Goal: Task Accomplishment & Management: Manage account settings

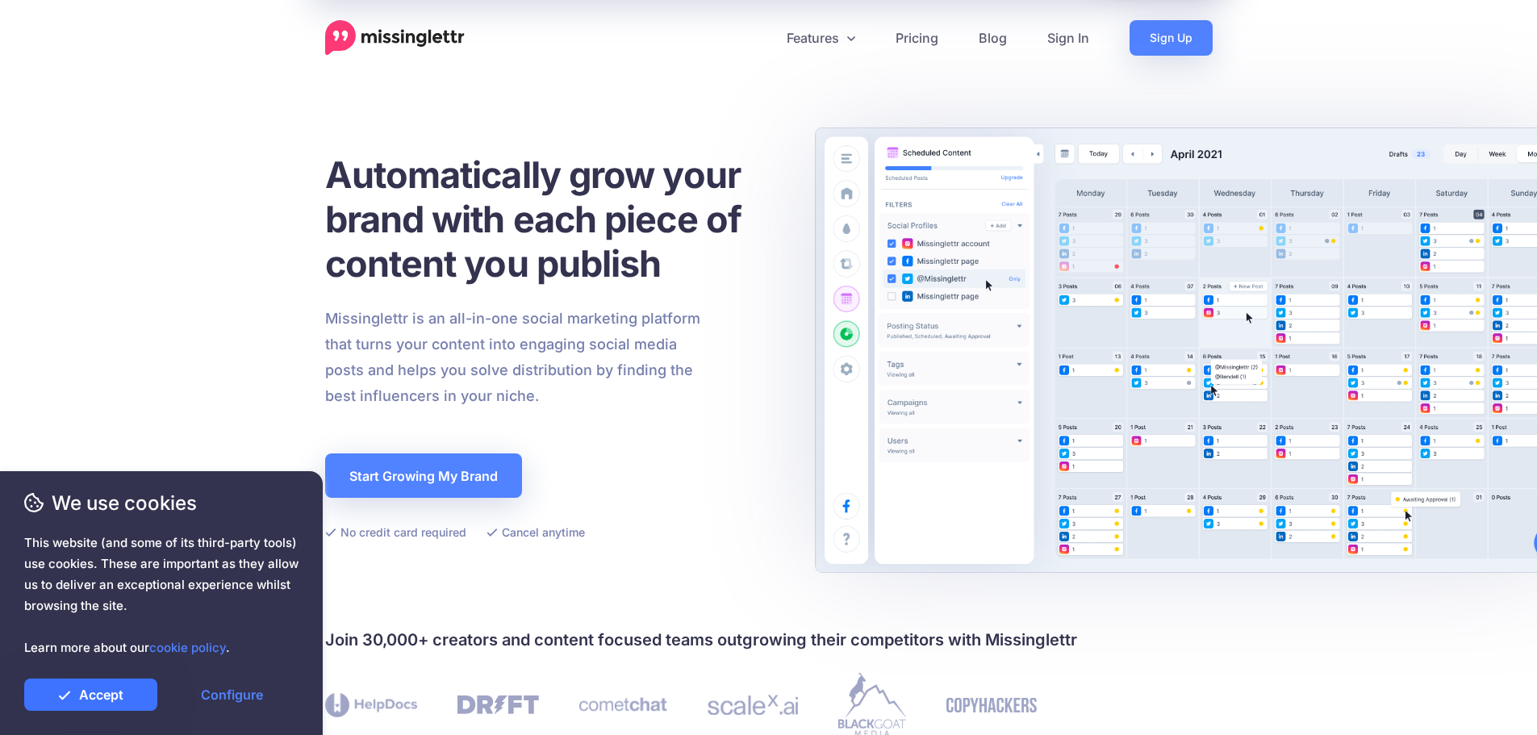
click at [121, 692] on link "Accept" at bounding box center [90, 694] width 133 height 32
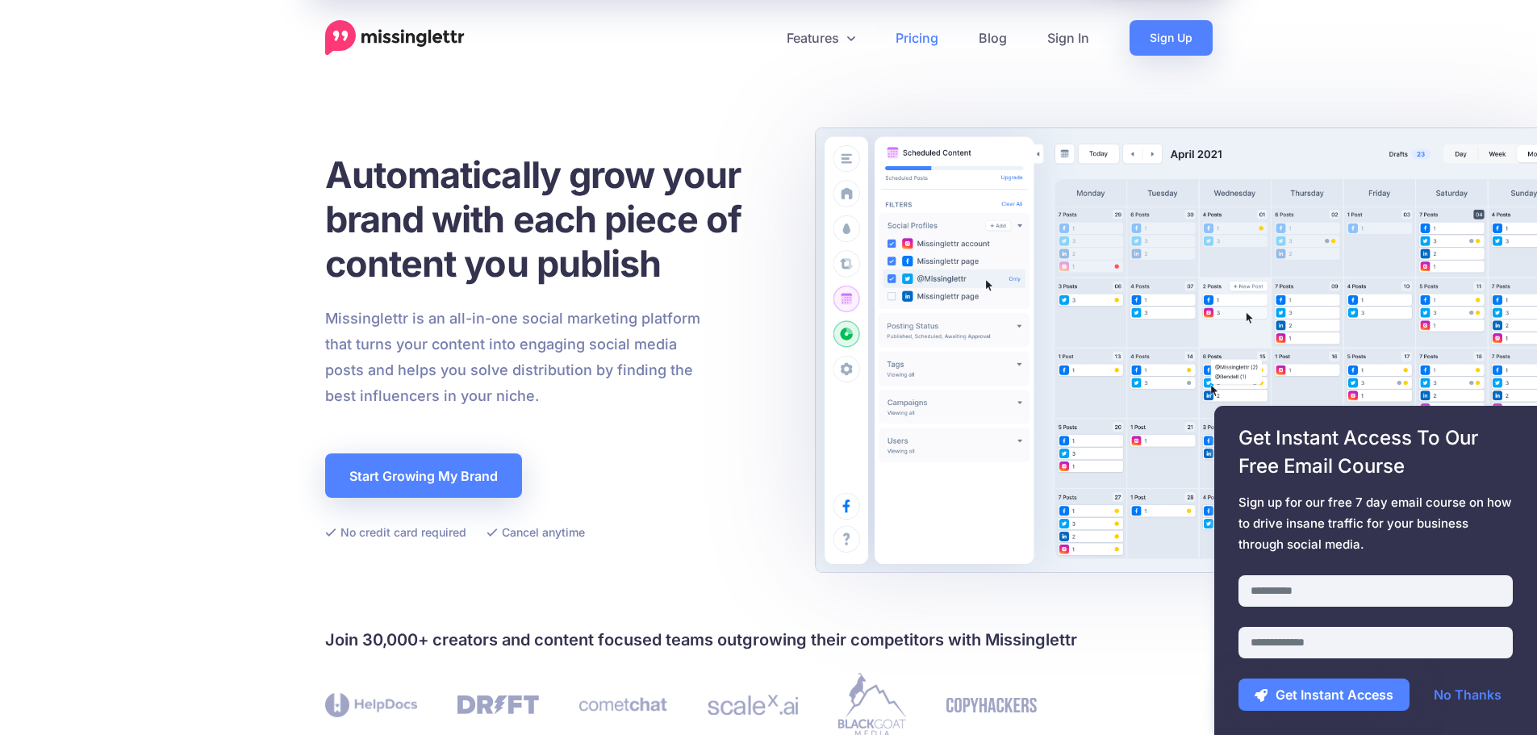
click at [916, 44] on link "Pricing" at bounding box center [916, 37] width 83 height 35
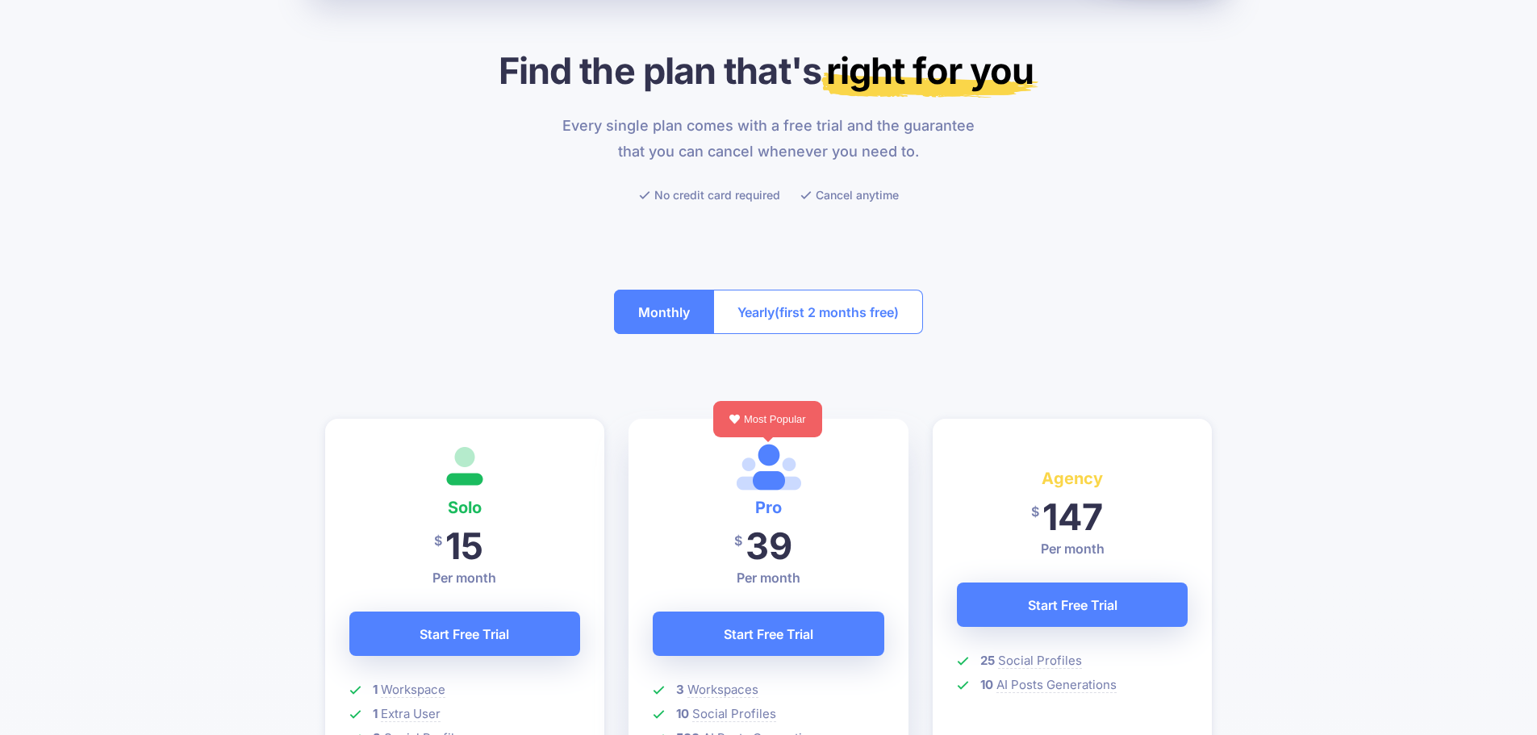
scroll to position [81, 0]
click at [672, 316] on button "Monthly" at bounding box center [664, 311] width 100 height 44
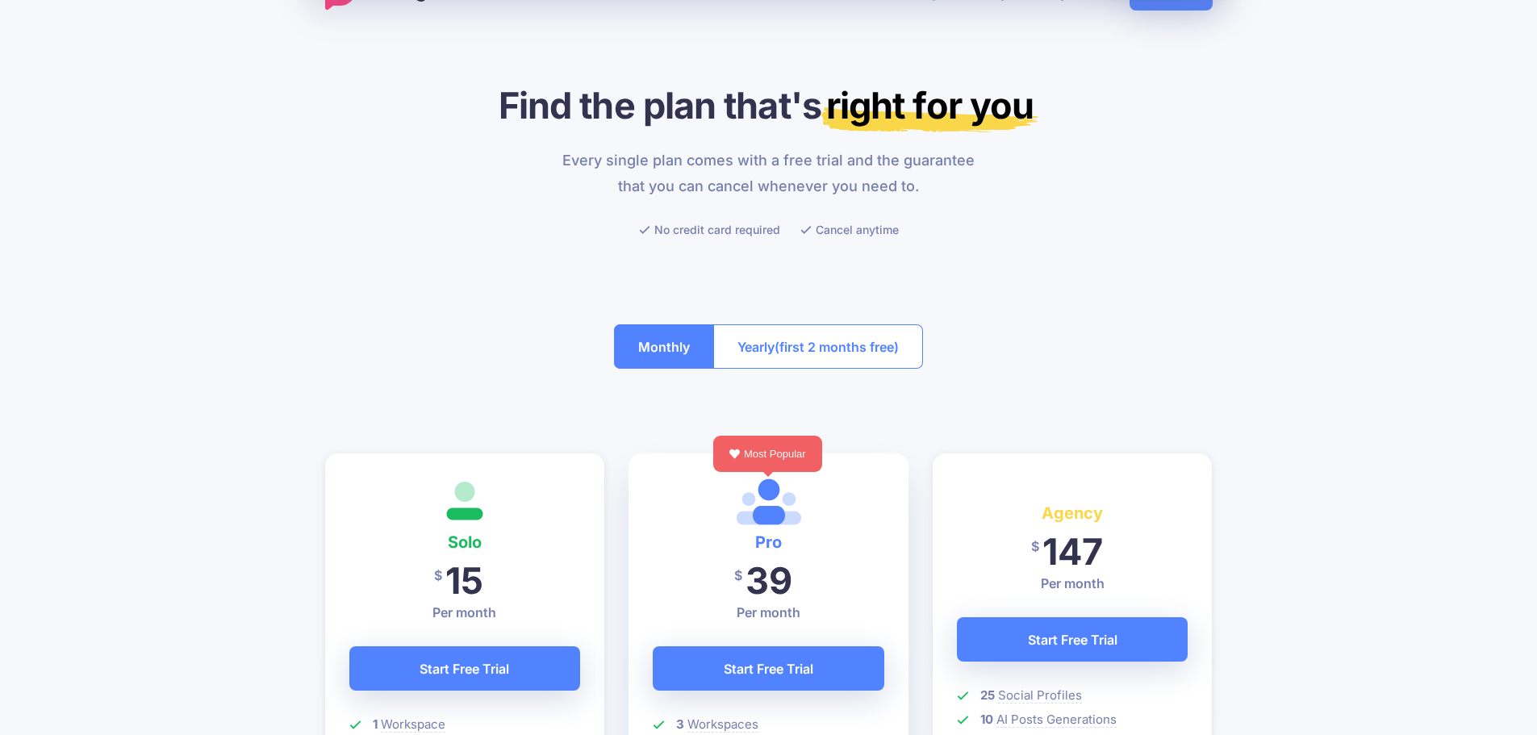
scroll to position [0, 0]
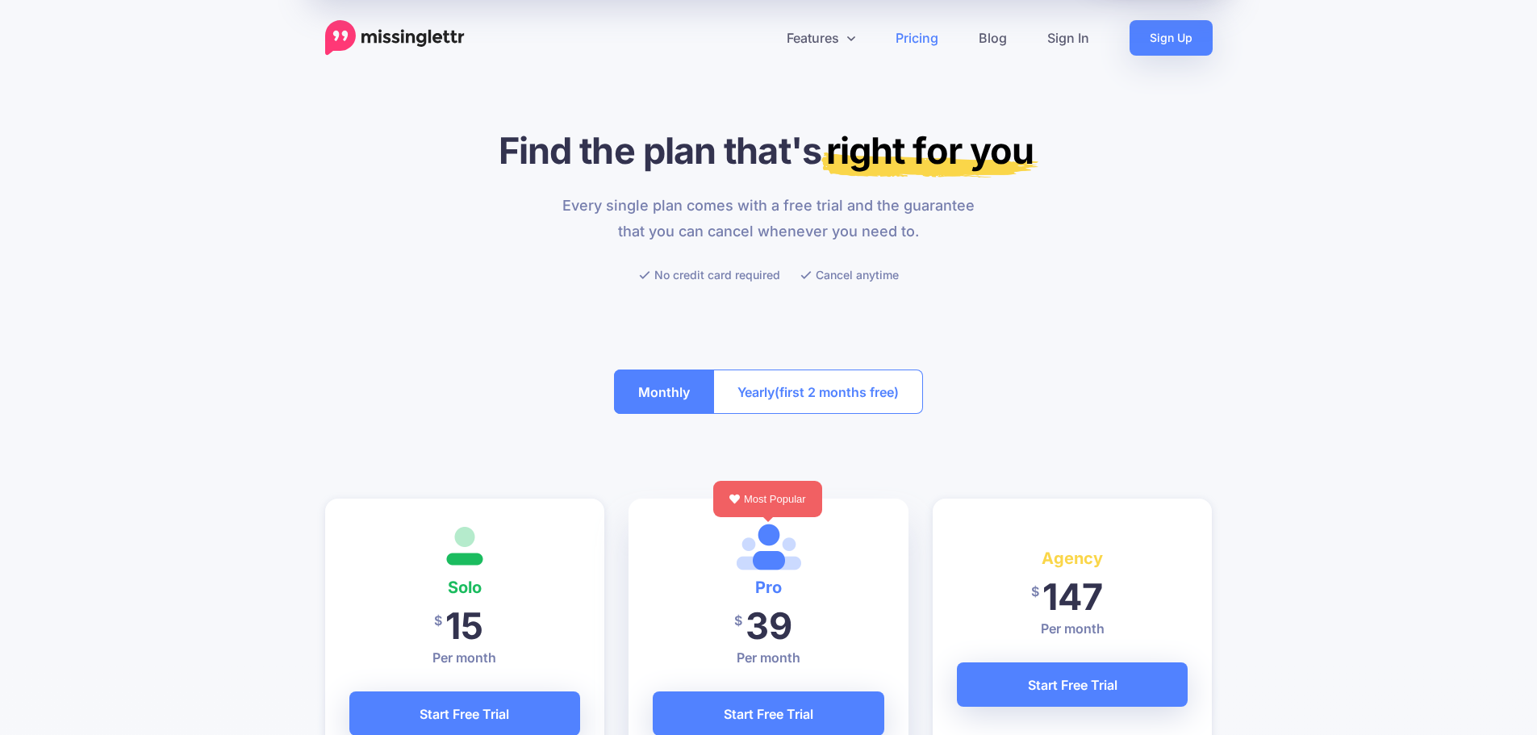
click at [401, 39] on img at bounding box center [395, 37] width 140 height 35
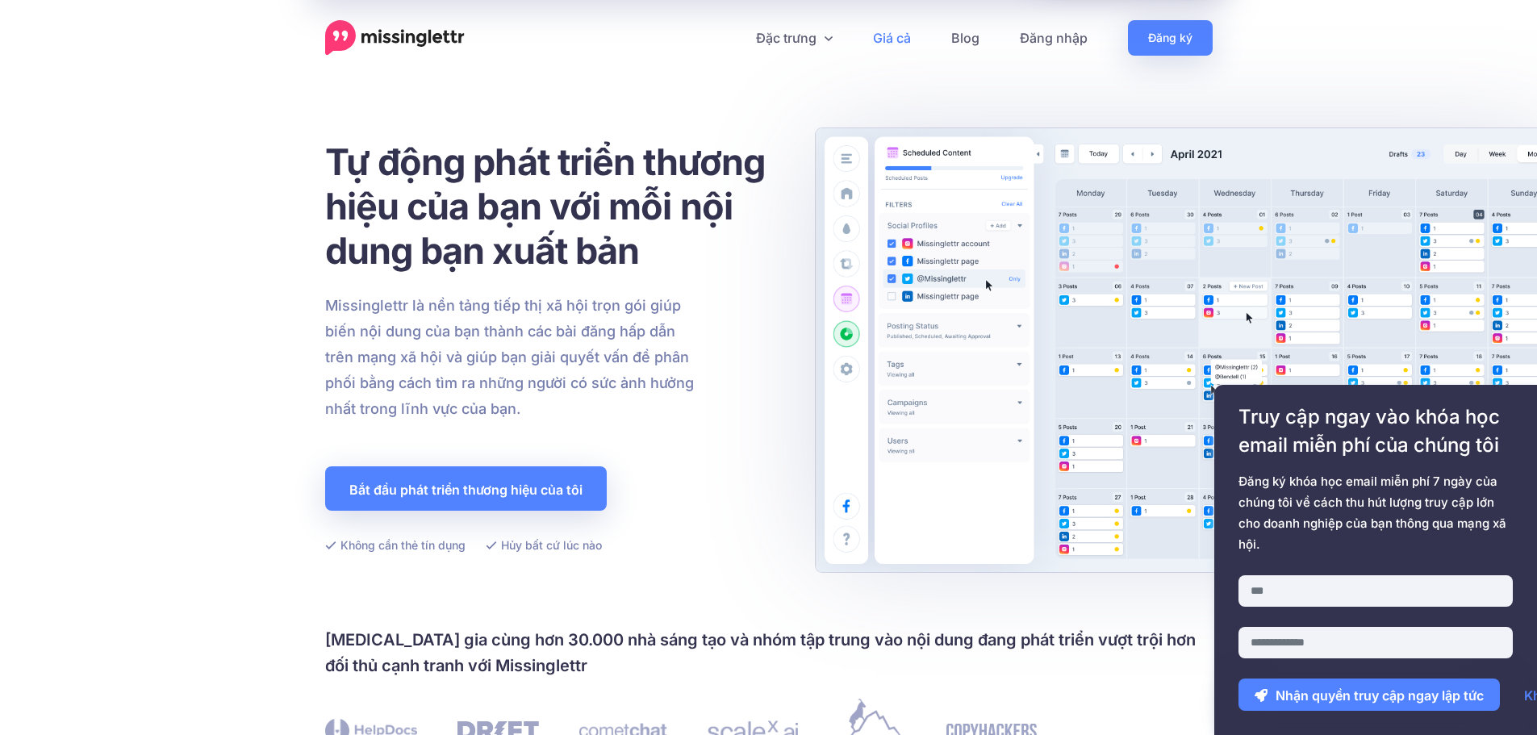
click at [900, 36] on font "Giá cả" at bounding box center [892, 38] width 38 height 16
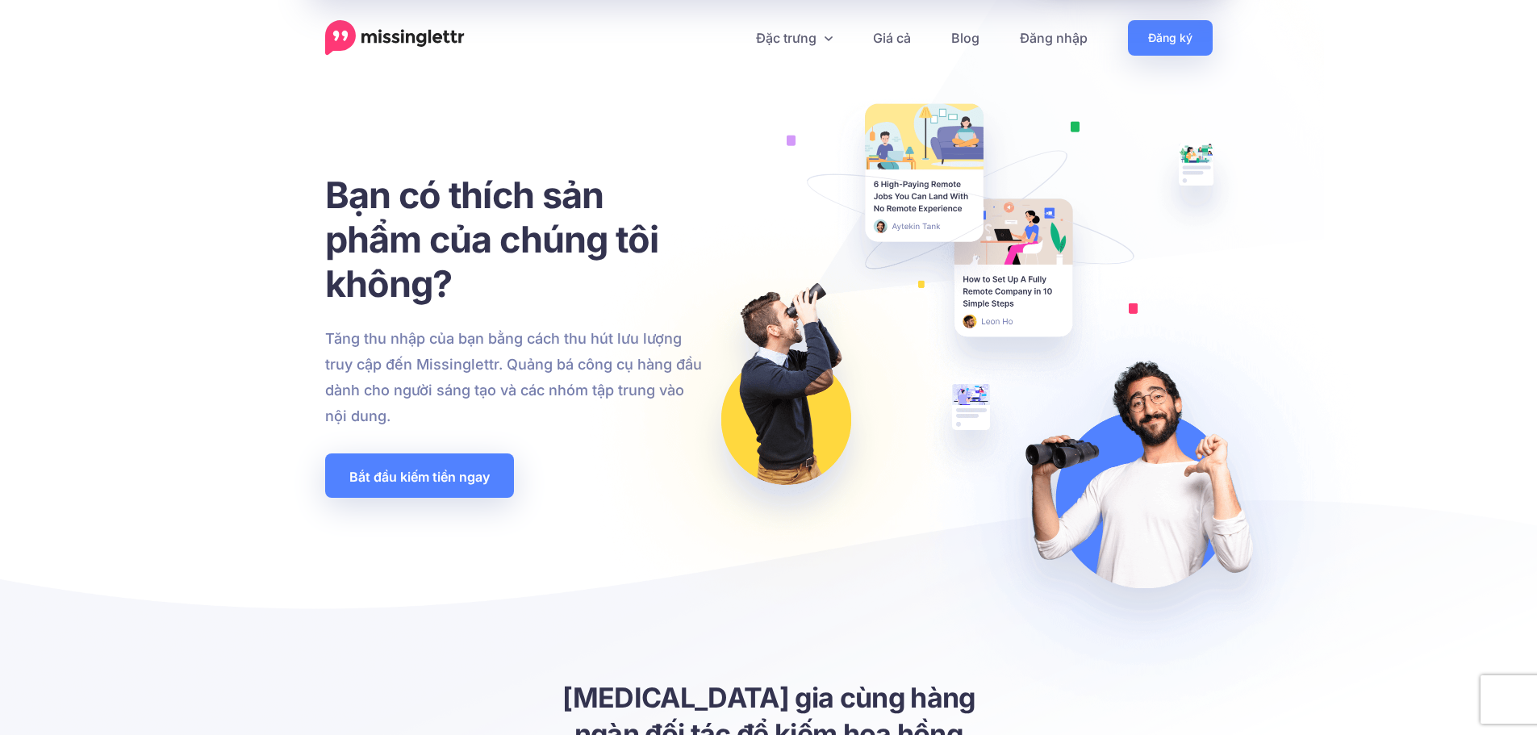
click at [1347, 375] on img at bounding box center [969, 375] width 816 height 752
click at [481, 478] on font "Bắt đầu kiếm tiền ngay" at bounding box center [419, 476] width 140 height 16
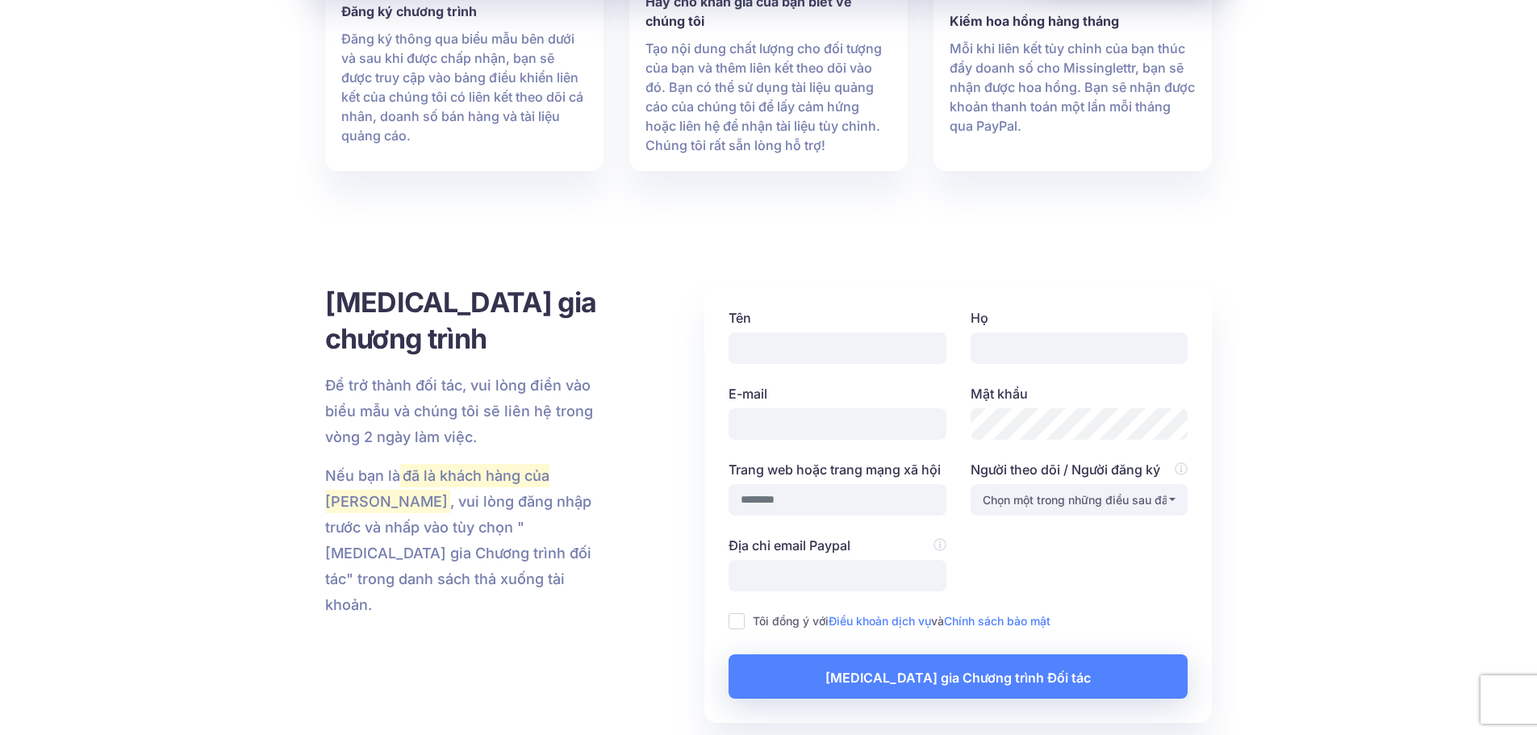
scroll to position [3115, 0]
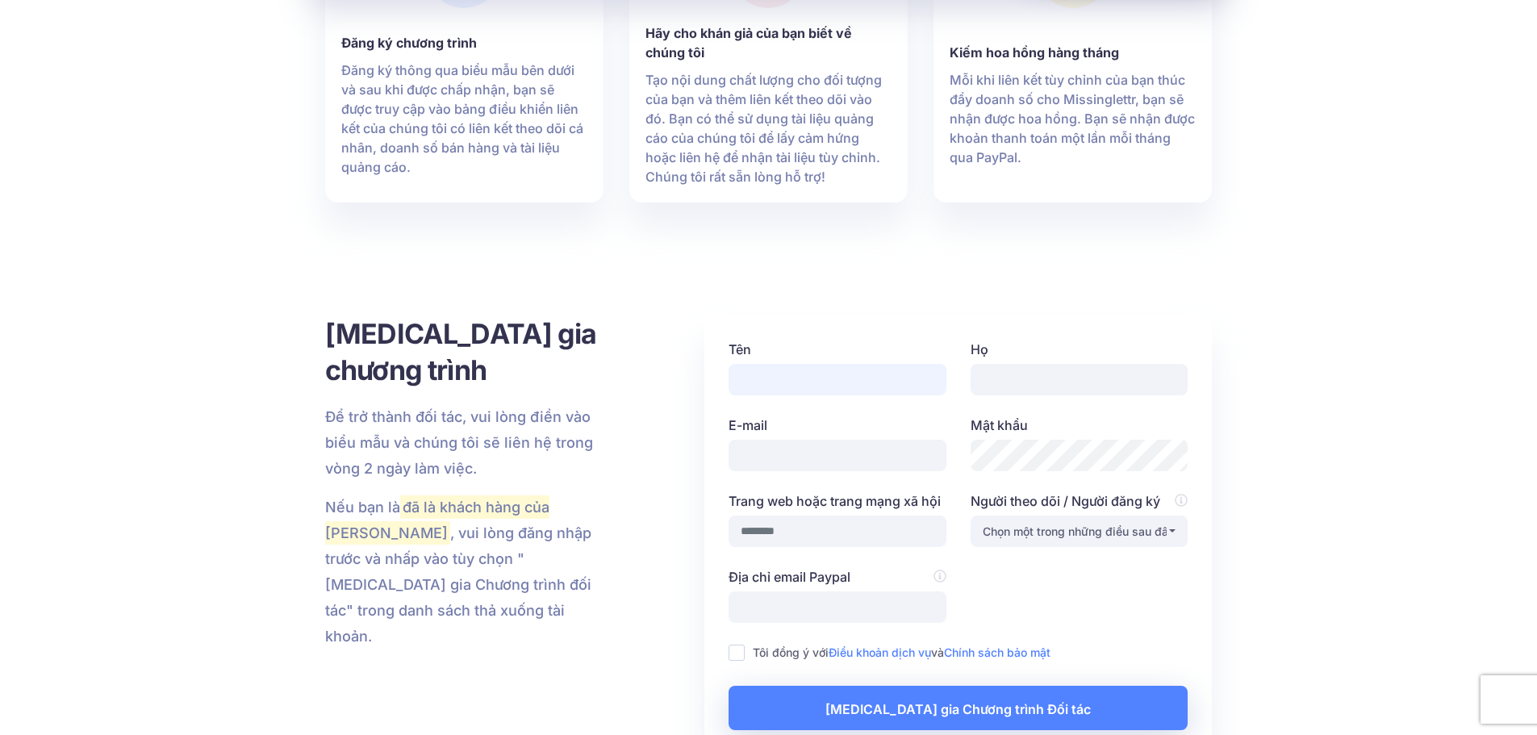
click at [803, 364] on input "Tên" at bounding box center [837, 379] width 218 height 31
type input "****"
type input "**********"
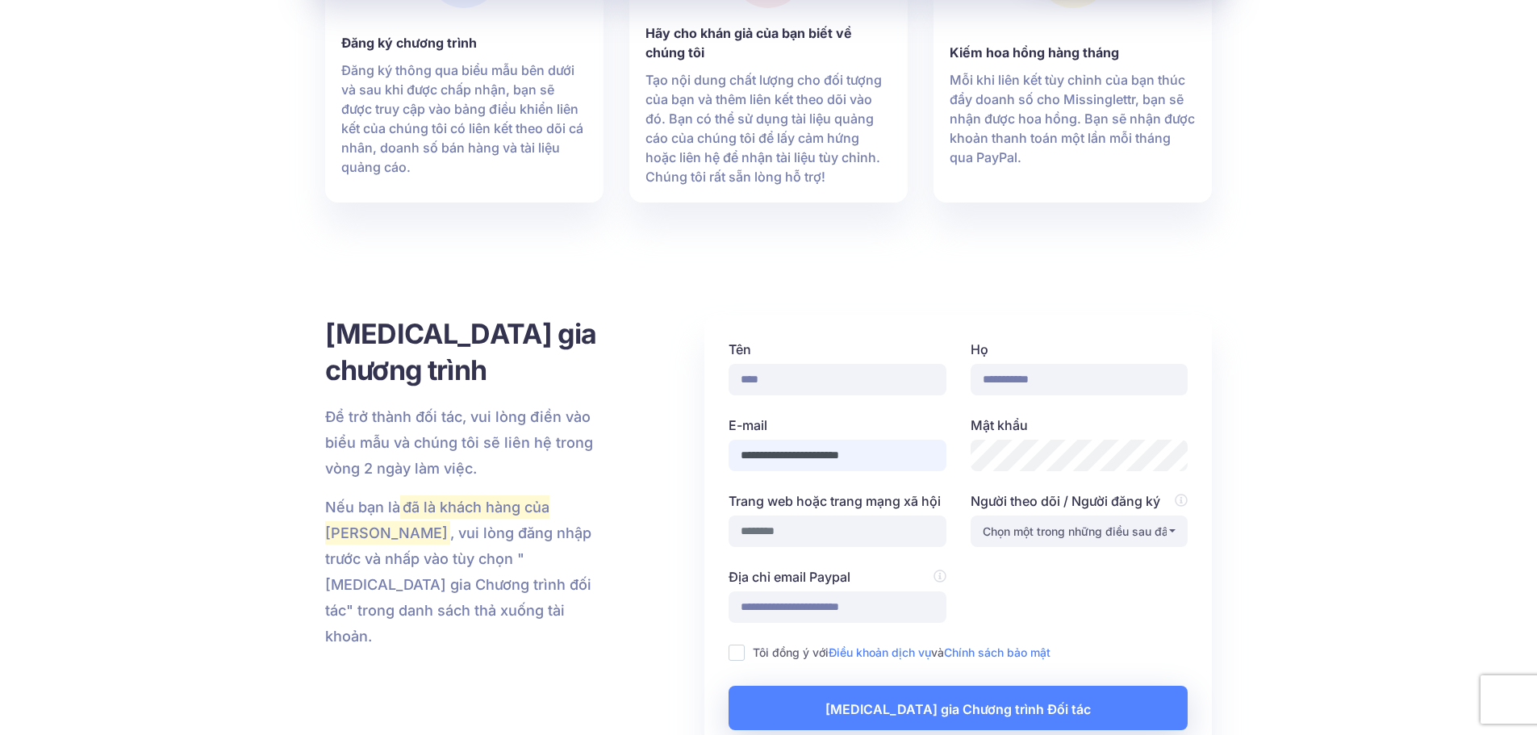
click at [806, 440] on input "**********" at bounding box center [837, 455] width 218 height 31
drag, startPoint x: 806, startPoint y: 279, endPoint x: 646, endPoint y: 280, distance: 159.7
click at [647, 315] on div "**********" at bounding box center [769, 538] width 912 height 447
type input "**********"
click at [730, 645] on ins at bounding box center [736, 653] width 16 height 16
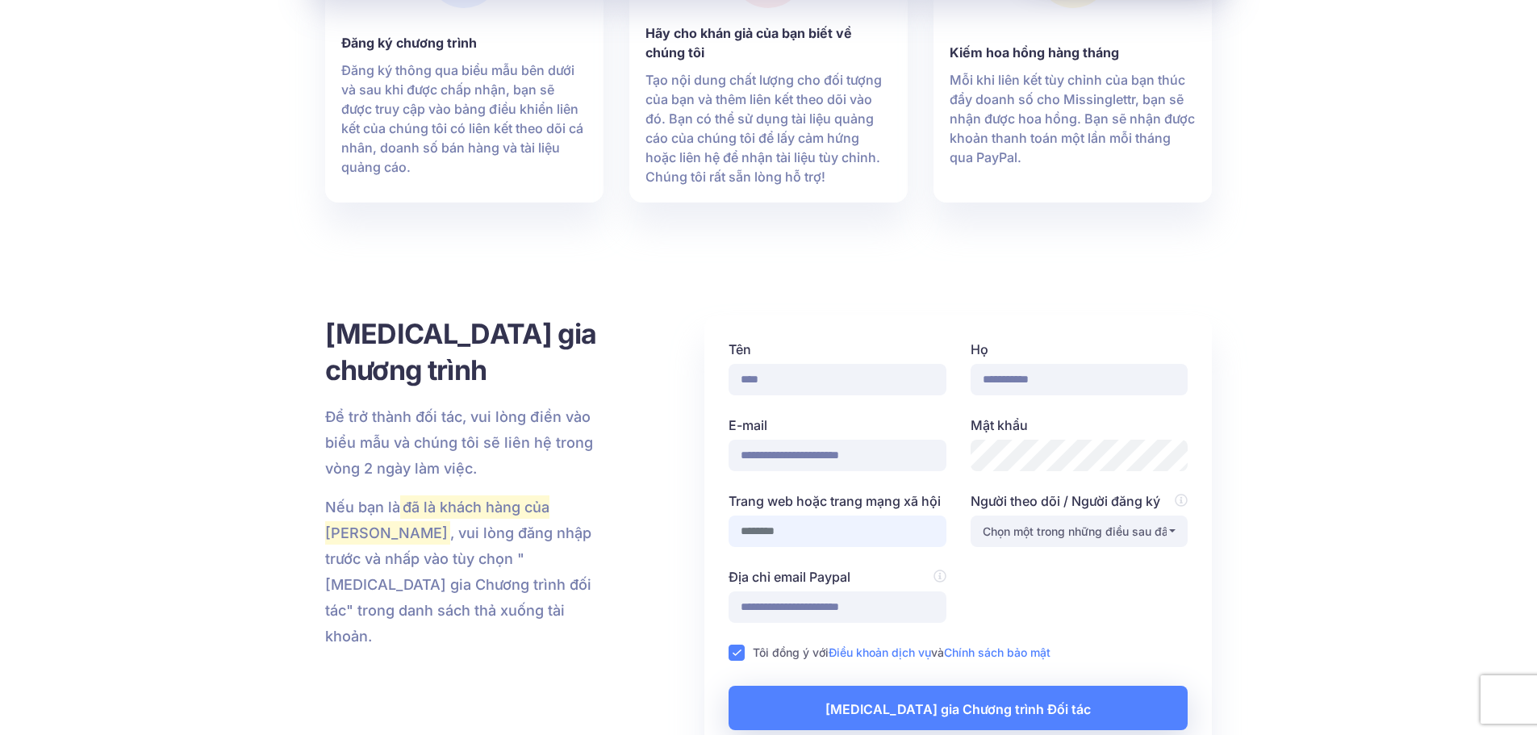
click at [798, 515] on input "Trang web hoặc trang mạng xã hội" at bounding box center [837, 530] width 218 height 31
type input "*********"
click at [1127, 524] on font "Chọn một trong những điều sau đây" at bounding box center [1079, 531] width 192 height 14
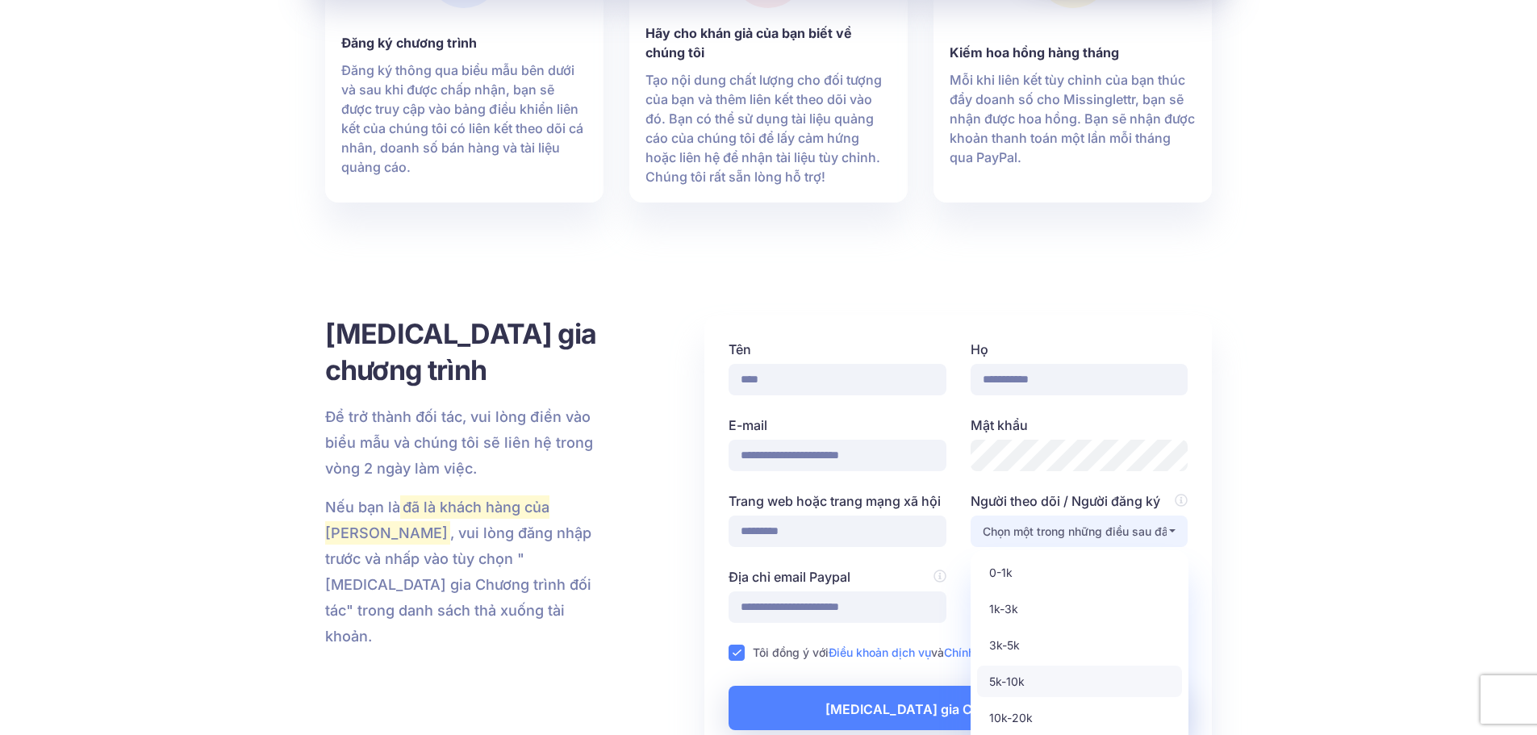
click at [1030, 665] on link "5k-10k" at bounding box center [1079, 680] width 205 height 31
select select "*"
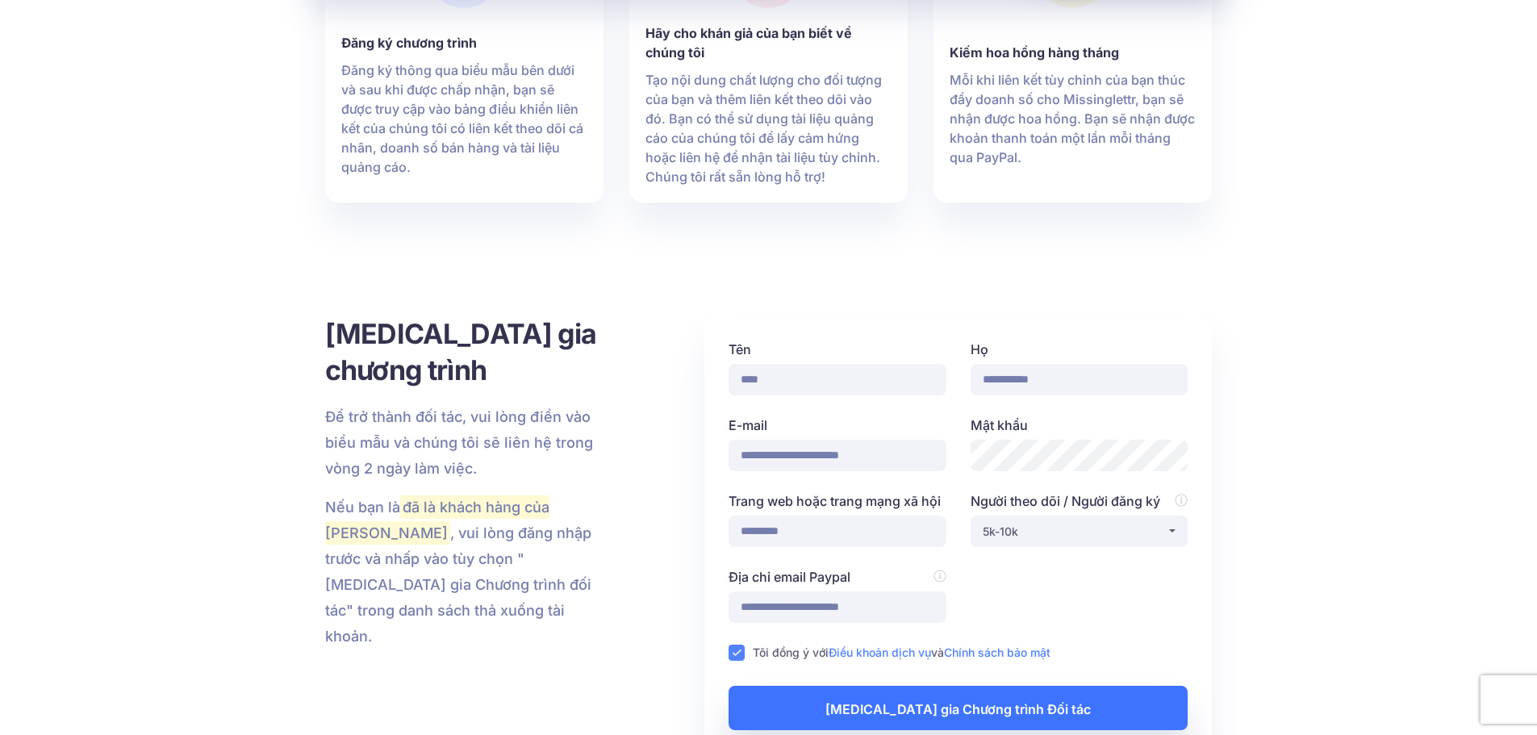
click at [949, 695] on font "Tham gia Chương trình Đối tác" at bounding box center [957, 708] width 265 height 27
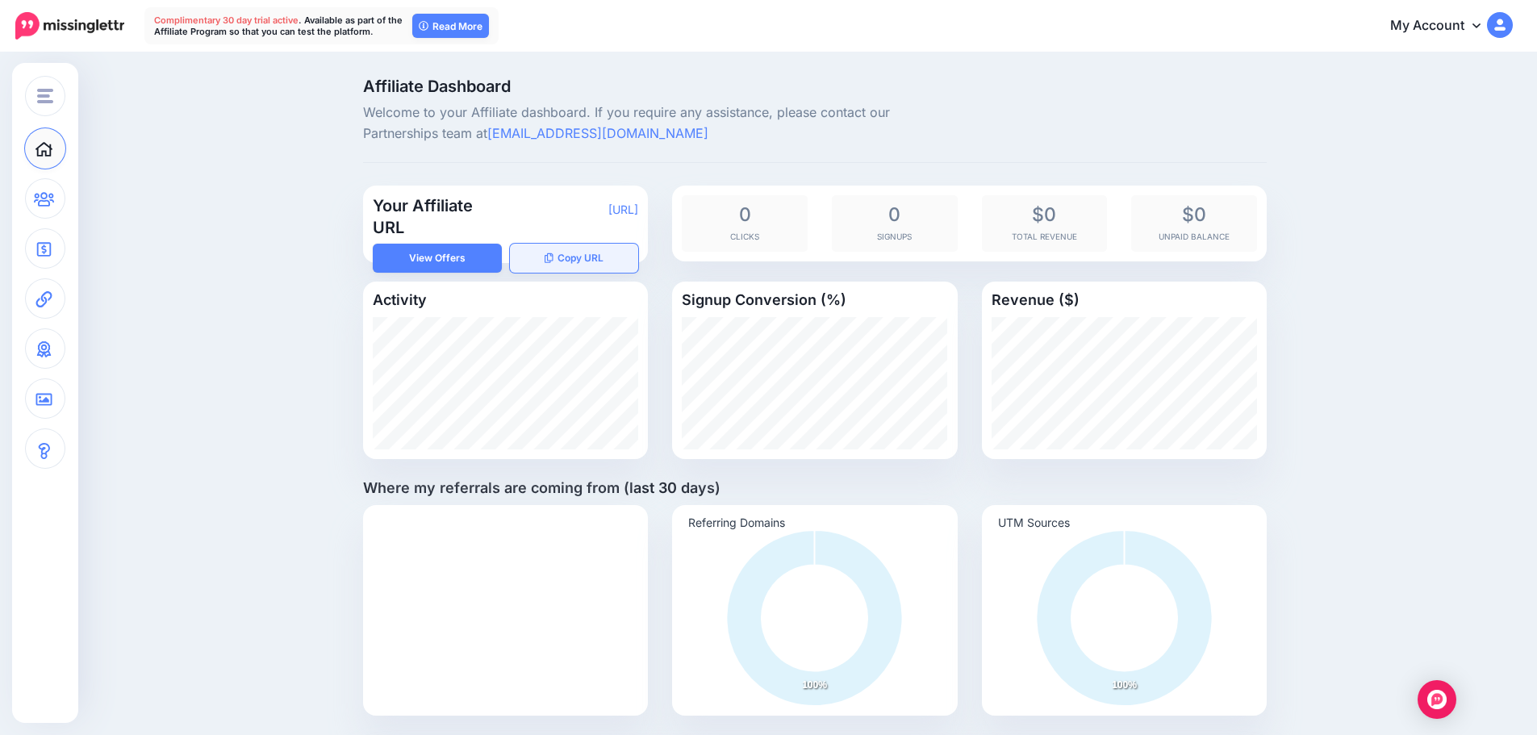
click at [604, 265] on button "Copy URL" at bounding box center [574, 258] width 129 height 29
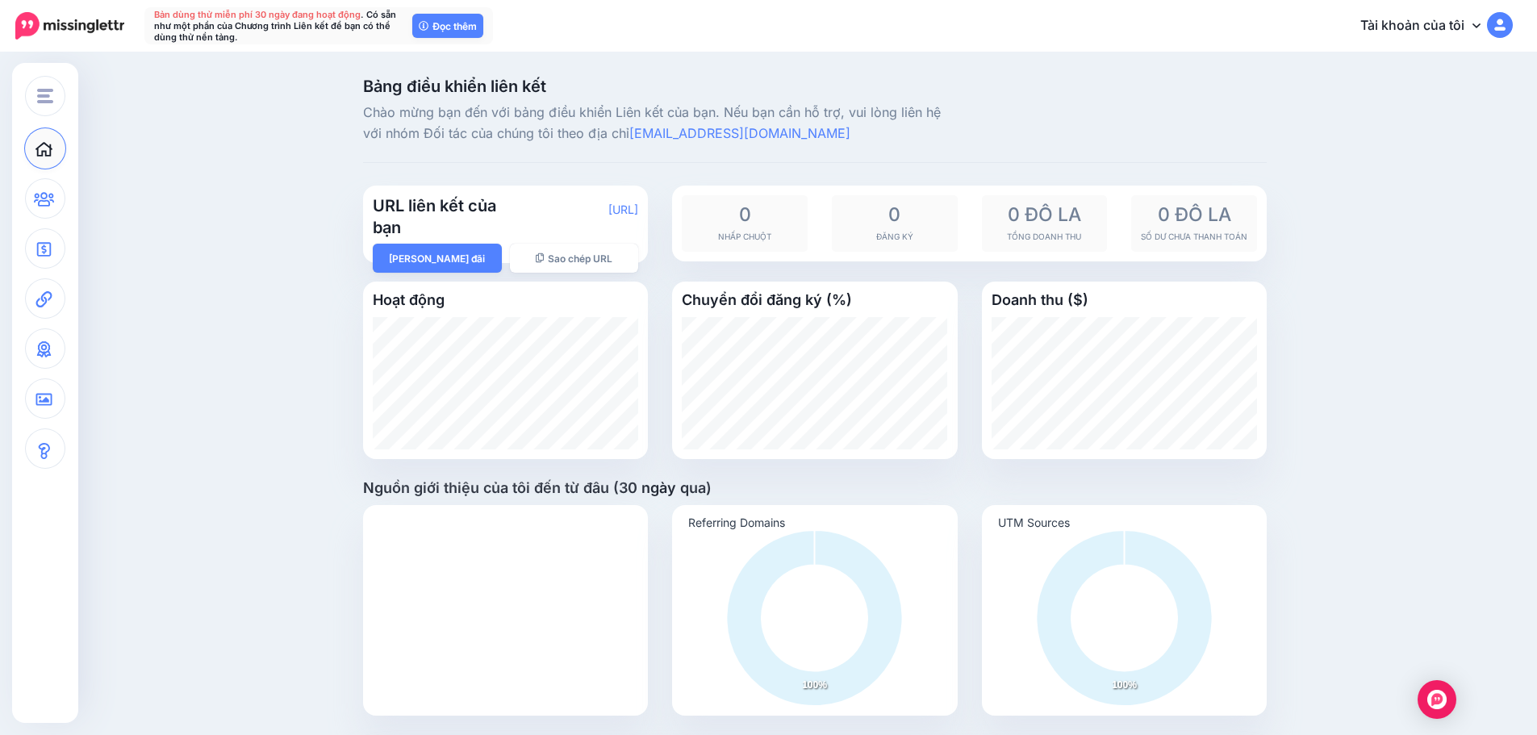
click at [1358, 359] on div "**********" at bounding box center [768, 493] width 1537 height 878
click at [608, 209] on font "https://lttr.ai/AjedX" at bounding box center [623, 209] width 30 height 14
click at [608, 213] on font "https://lttr.ai/AjedX" at bounding box center [623, 209] width 30 height 14
click at [495, 251] on link "Xem Ưu đãi" at bounding box center [437, 258] width 129 height 29
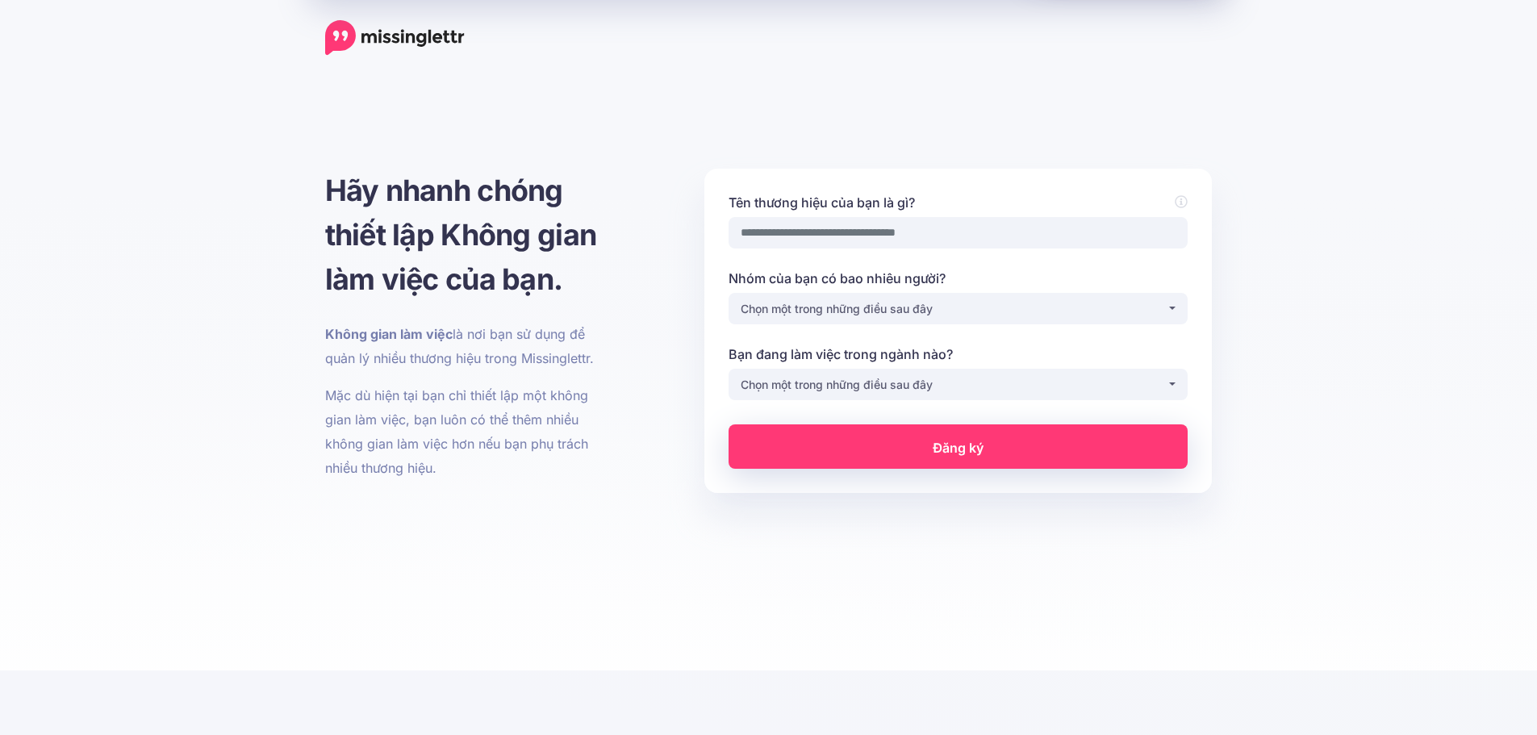
click at [1325, 360] on div "**********" at bounding box center [768, 415] width 1537 height 574
click at [998, 382] on div "Chọn một trong những điều sau đây" at bounding box center [954, 384] width 426 height 19
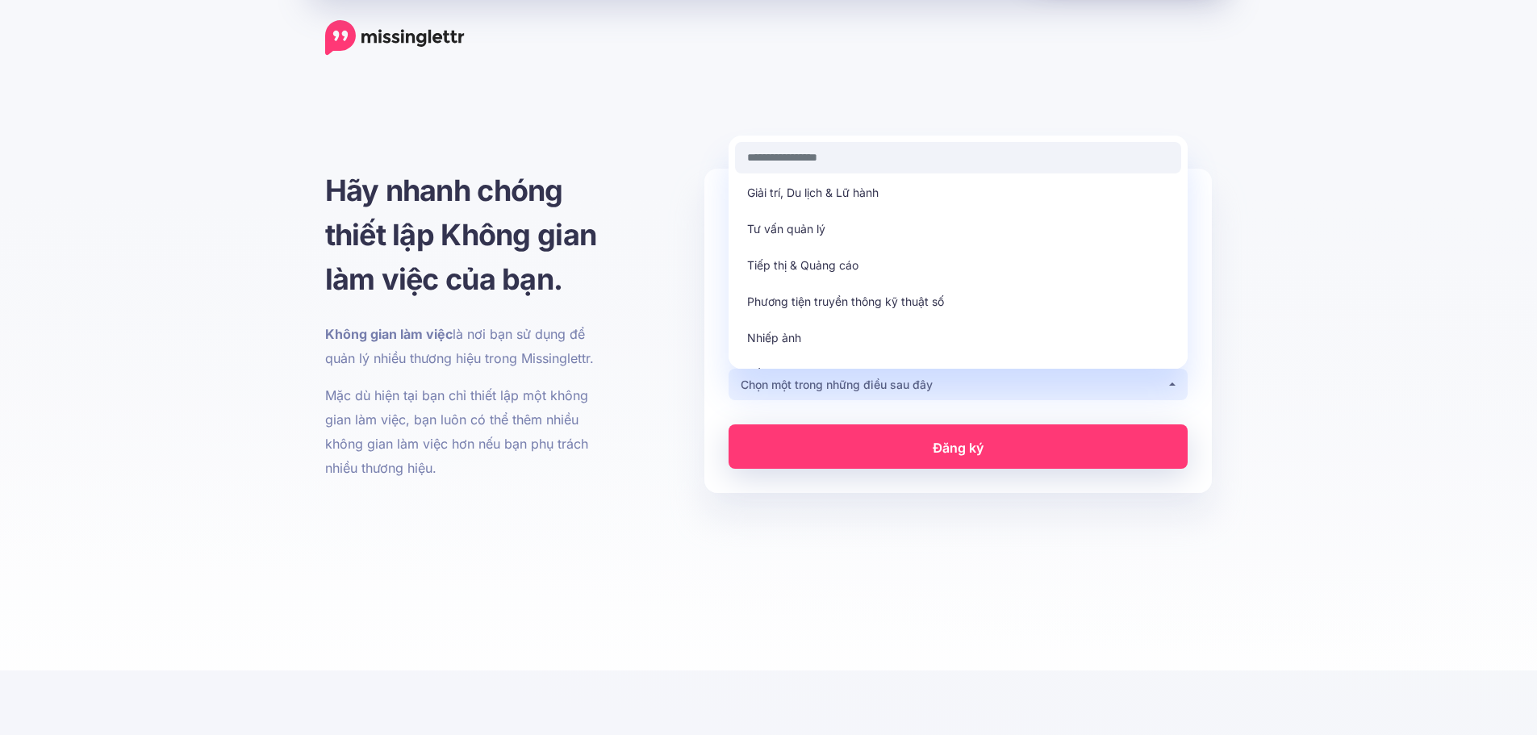
scroll to position [312, 0]
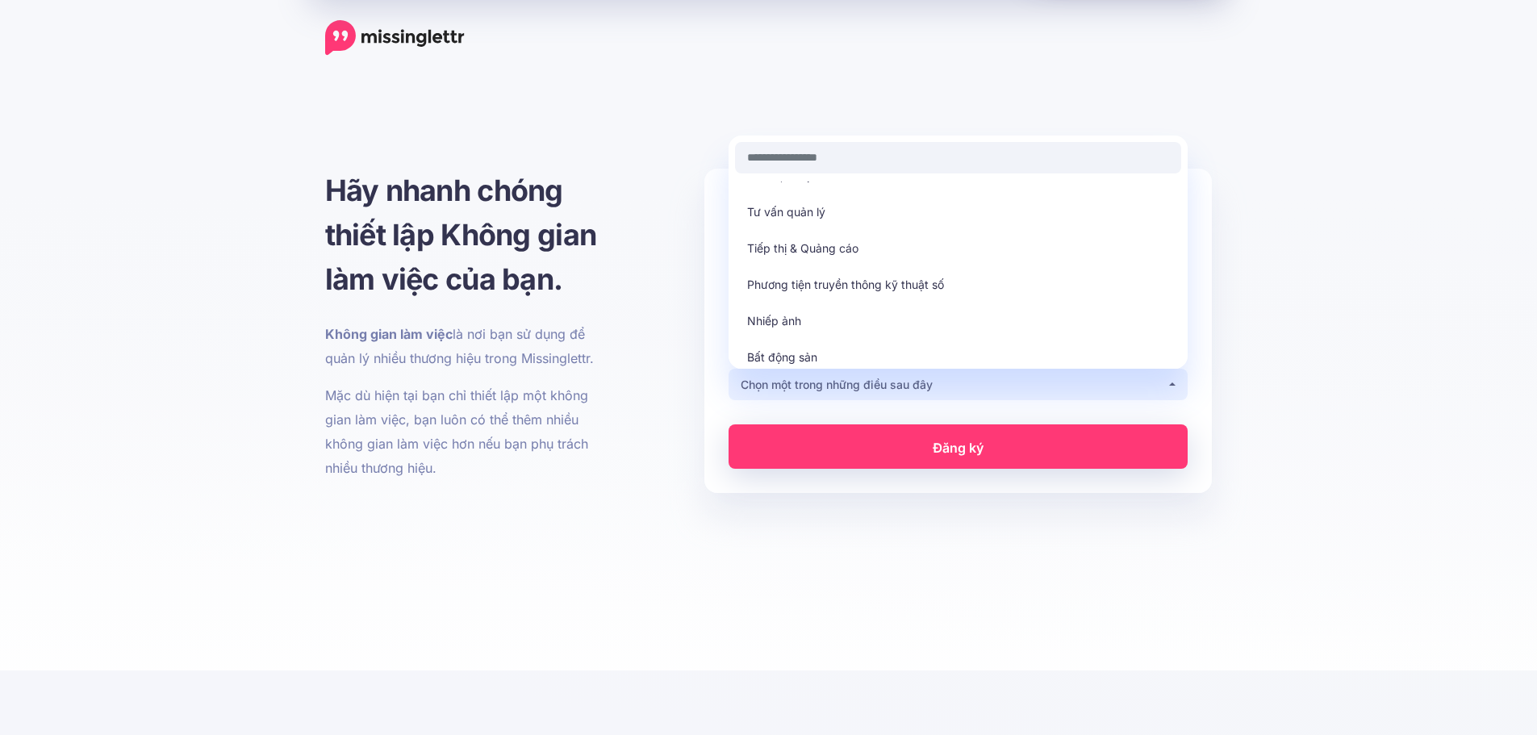
click at [1181, 296] on div "Viết blog Phần mềm máy tính Thiết kế Quản lý giáo dục Giáo dục đại học Bệnh việ…" at bounding box center [958, 275] width 446 height 189
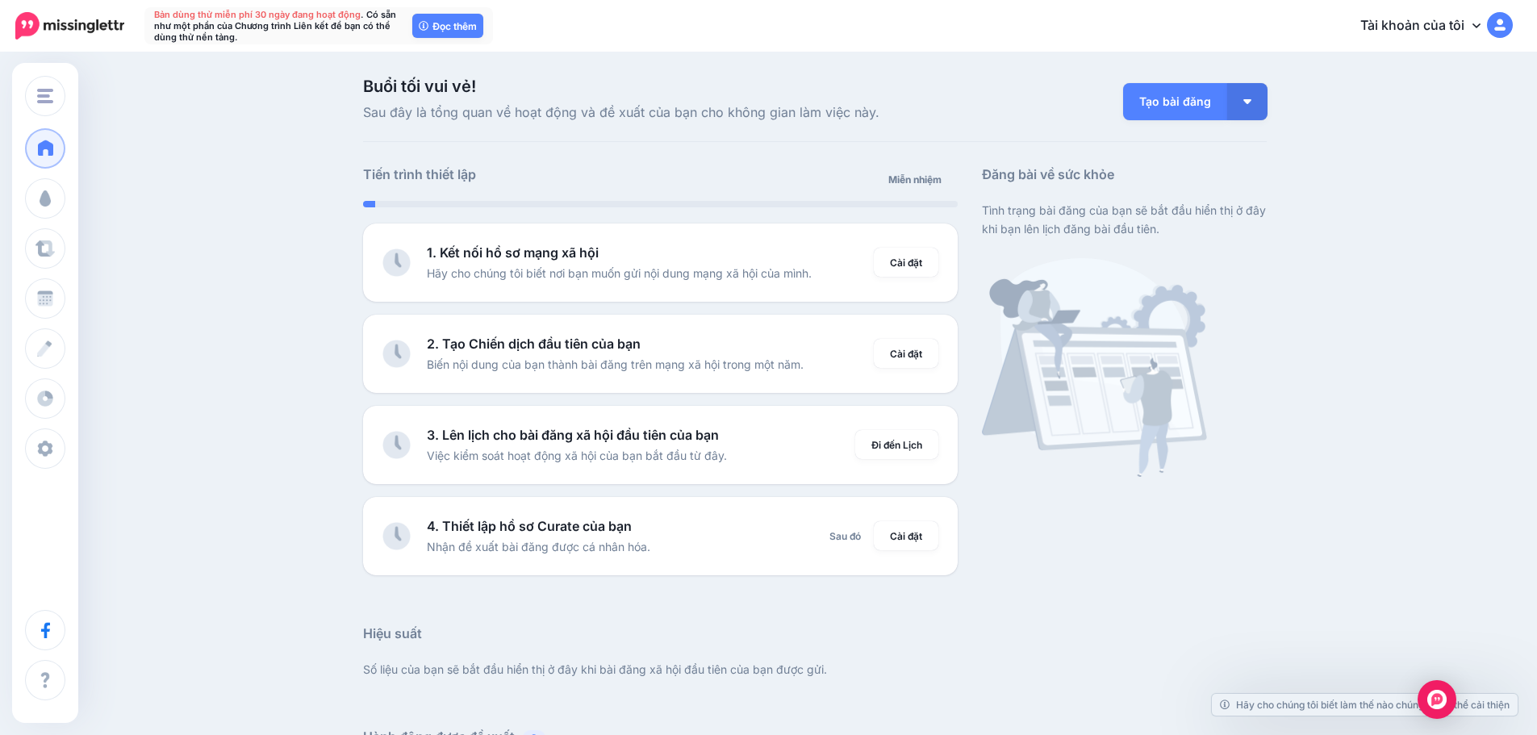
click at [1291, 396] on div "Buổi tối vui vẻ! Sau đây là tổng quan về hoạt động và đề xuất của bạn cho không…" at bounding box center [768, 715] width 1537 height 1323
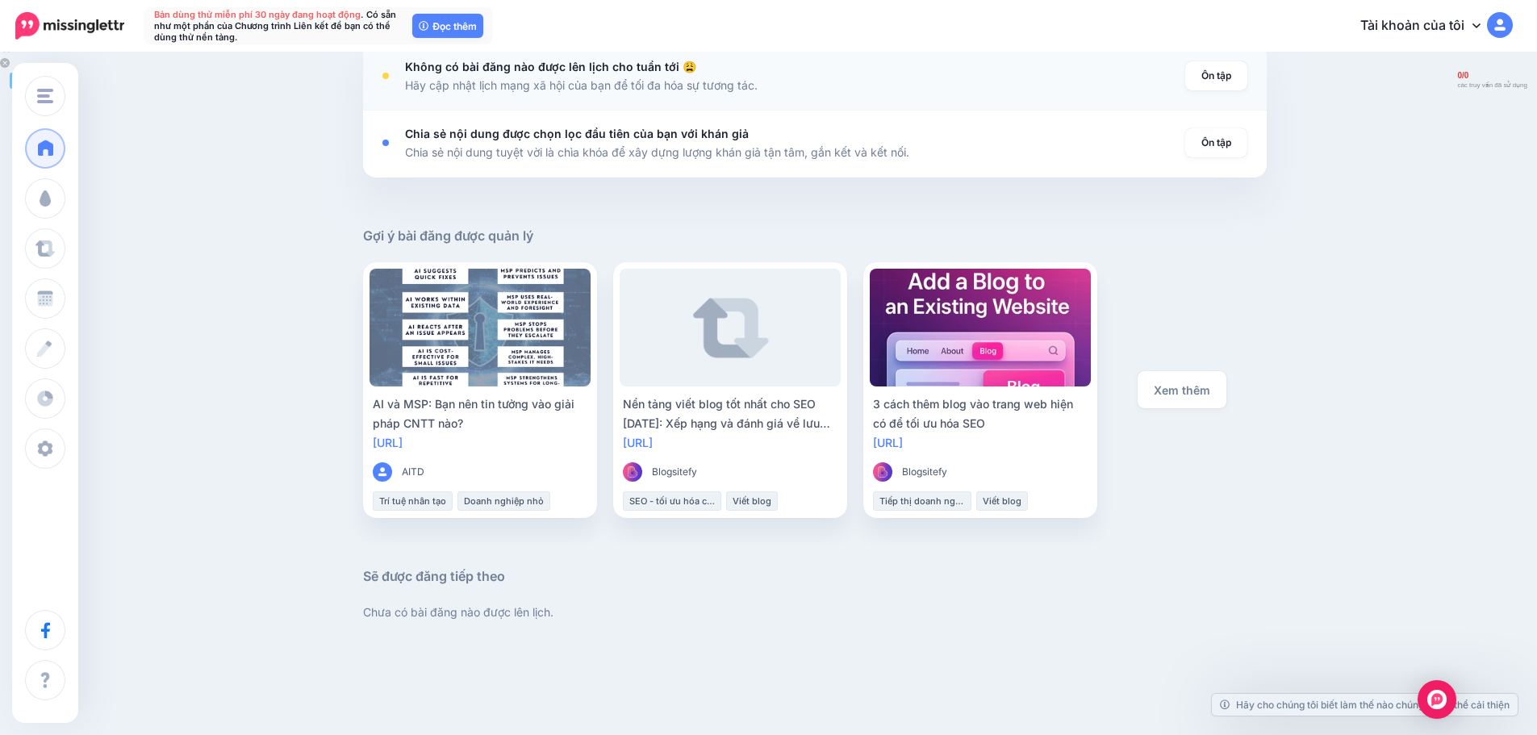
scroll to position [768, 0]
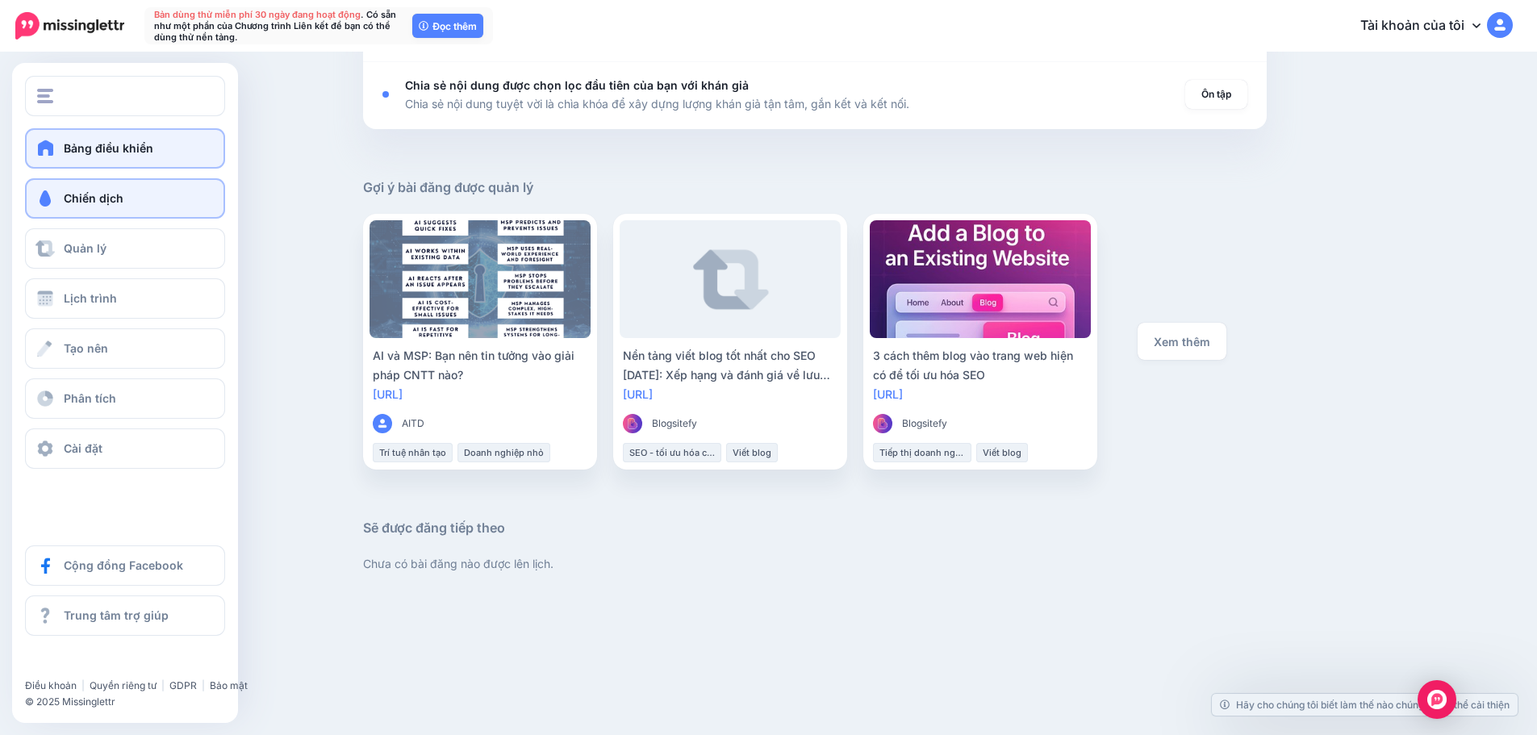
click at [47, 203] on span at bounding box center [45, 198] width 21 height 16
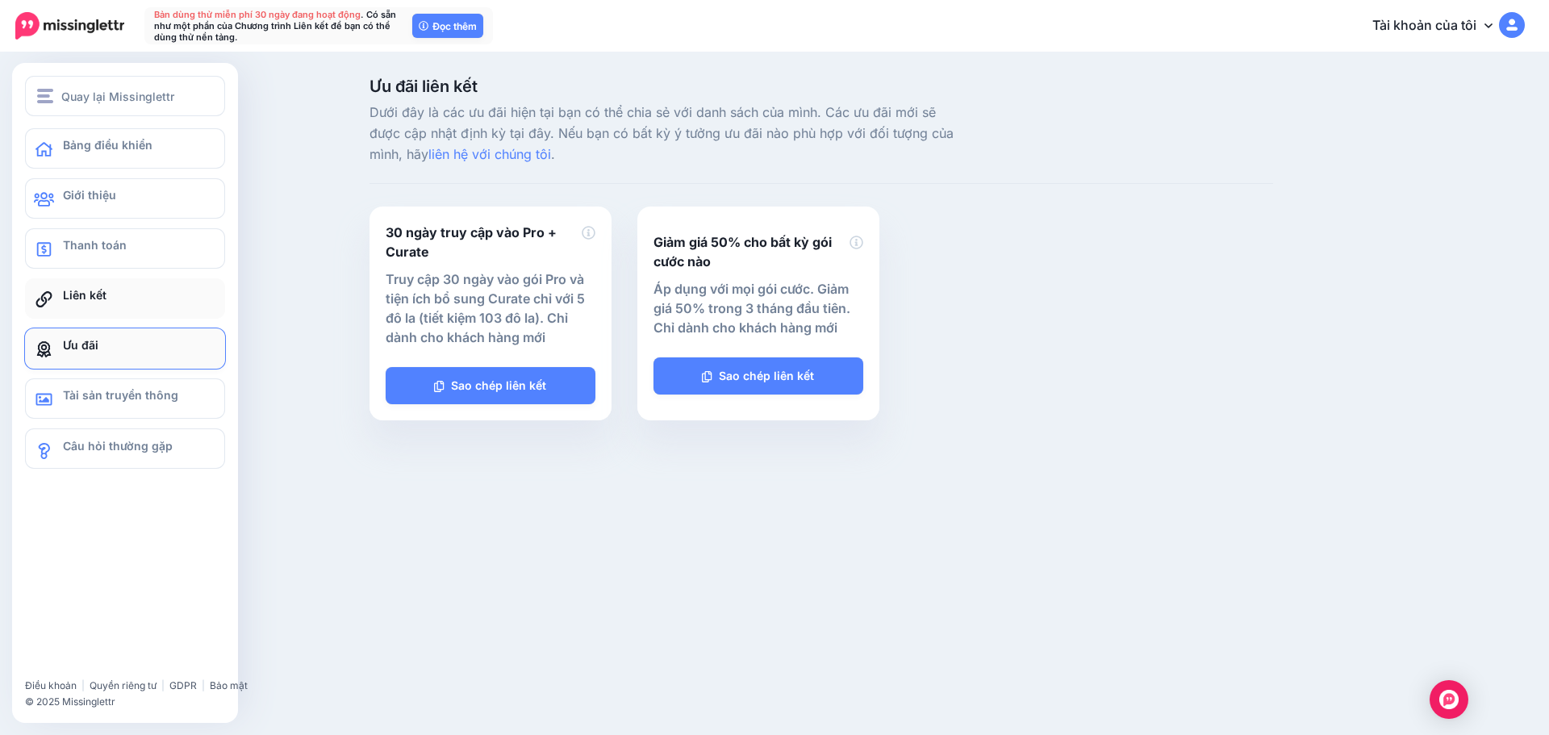
click at [86, 298] on font "Liên kết" at bounding box center [85, 295] width 44 height 14
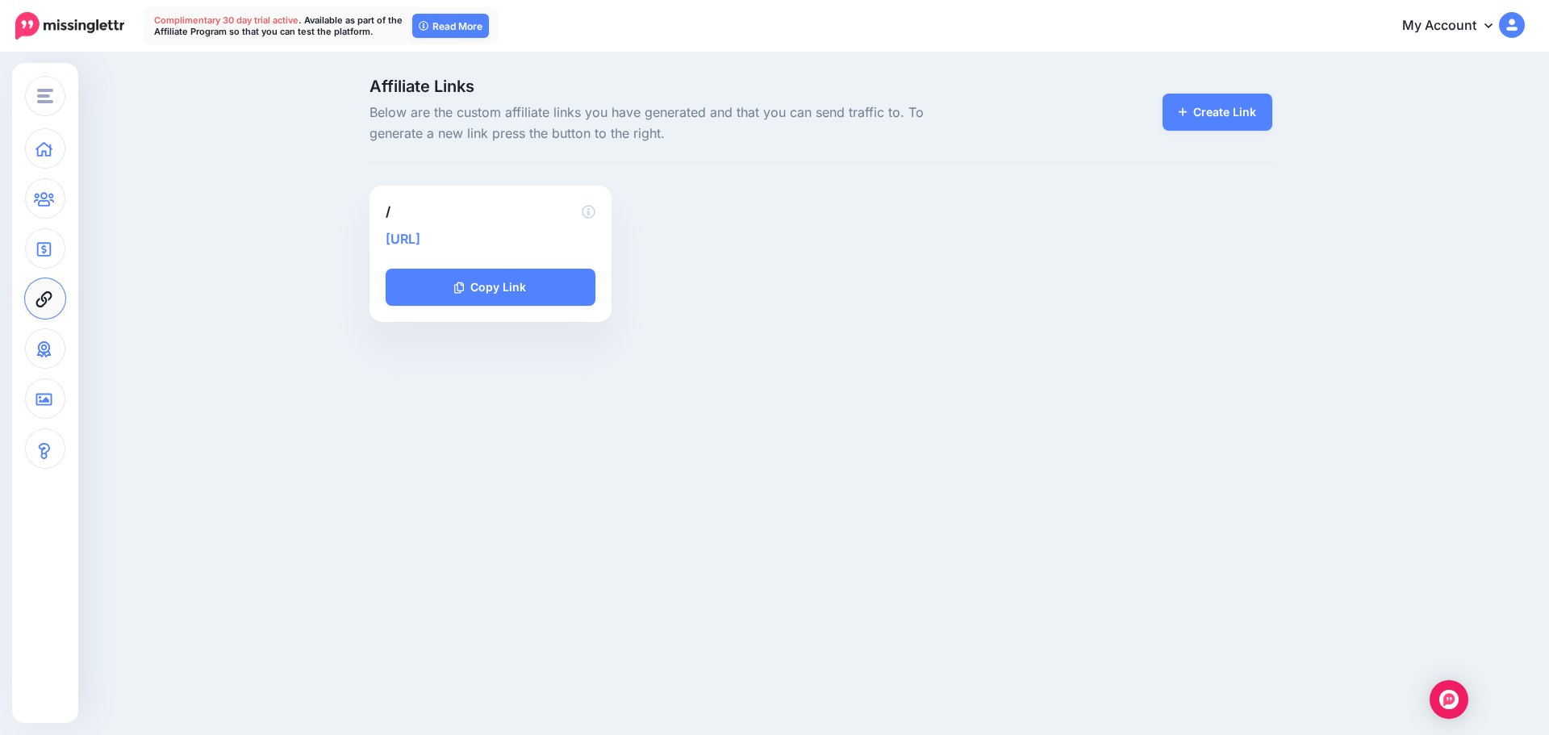
click at [420, 238] on link "https://lttr.ai/AjedX" at bounding box center [403, 239] width 35 height 16
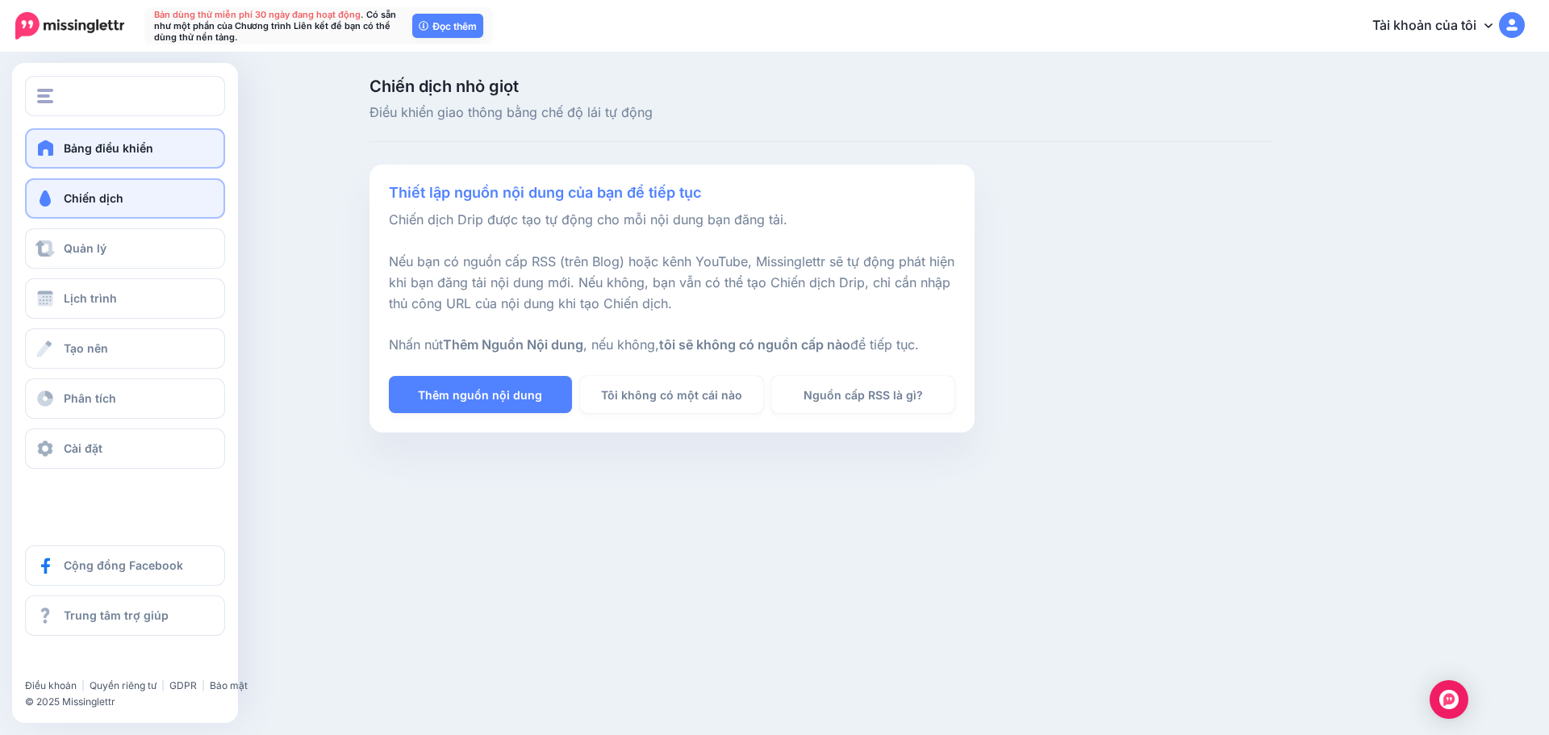
click at [86, 144] on font "Bảng điều khiển" at bounding box center [109, 148] width 90 height 14
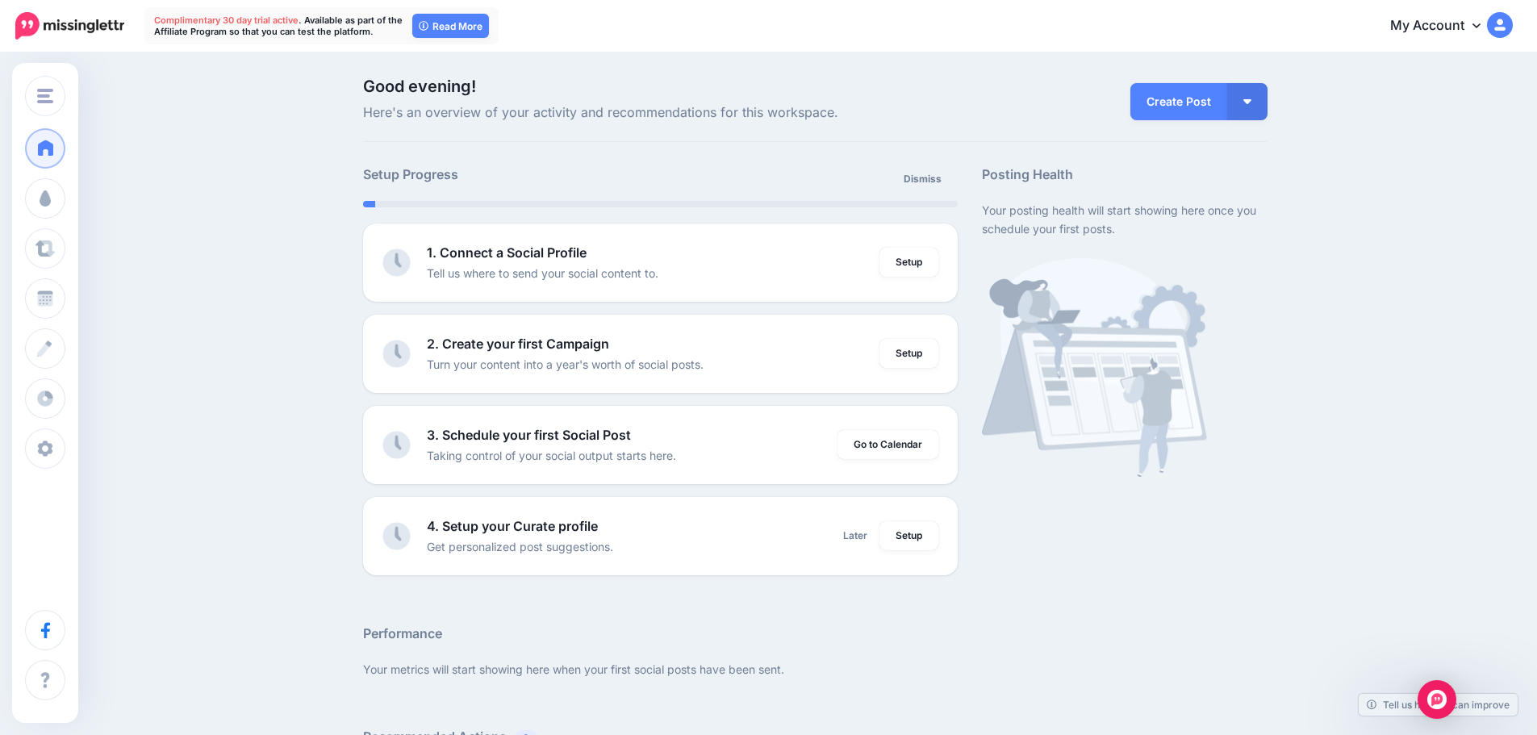
drag, startPoint x: 1150, startPoint y: 349, endPoint x: 1414, endPoint y: 254, distance: 280.4
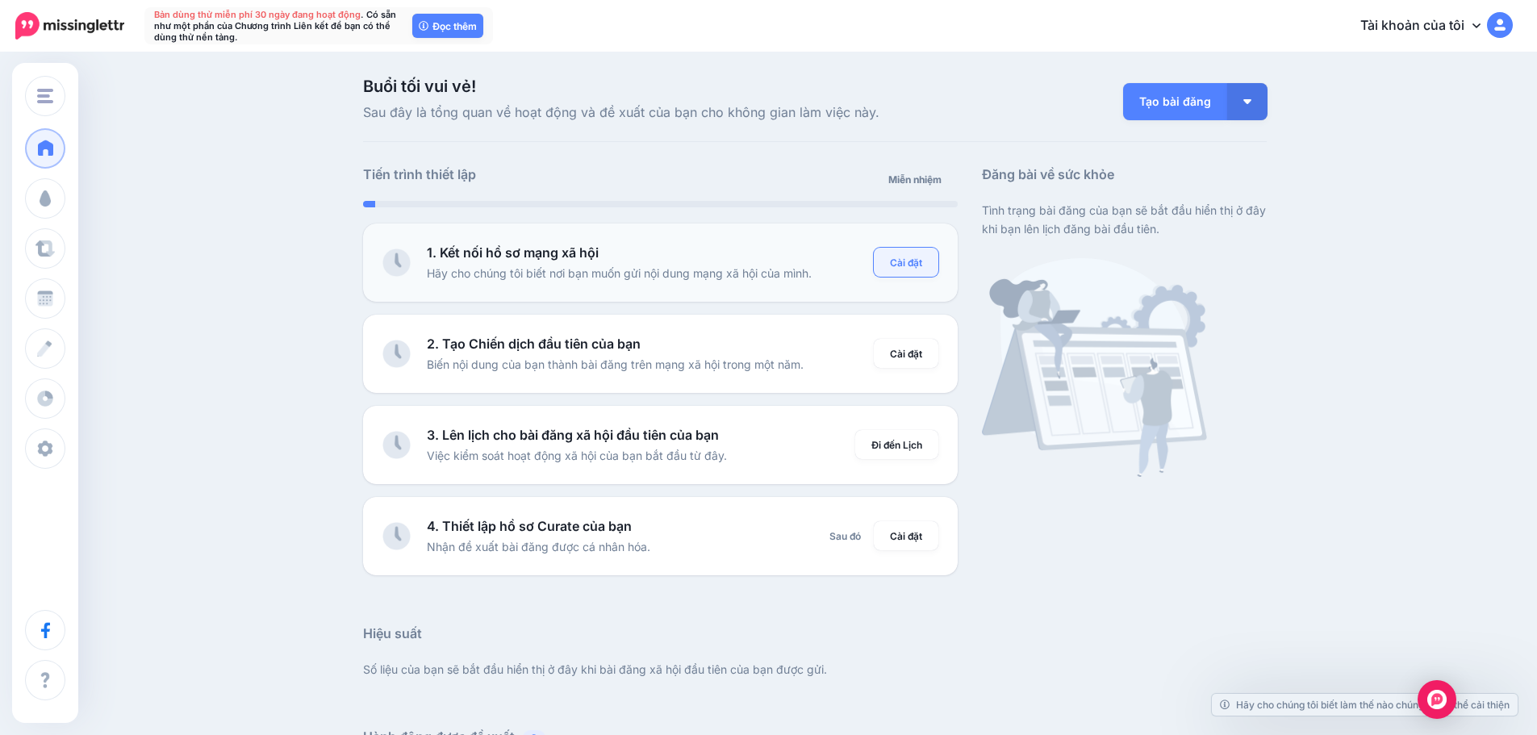
click at [907, 264] on font "Cài đặt" at bounding box center [906, 263] width 32 height 12
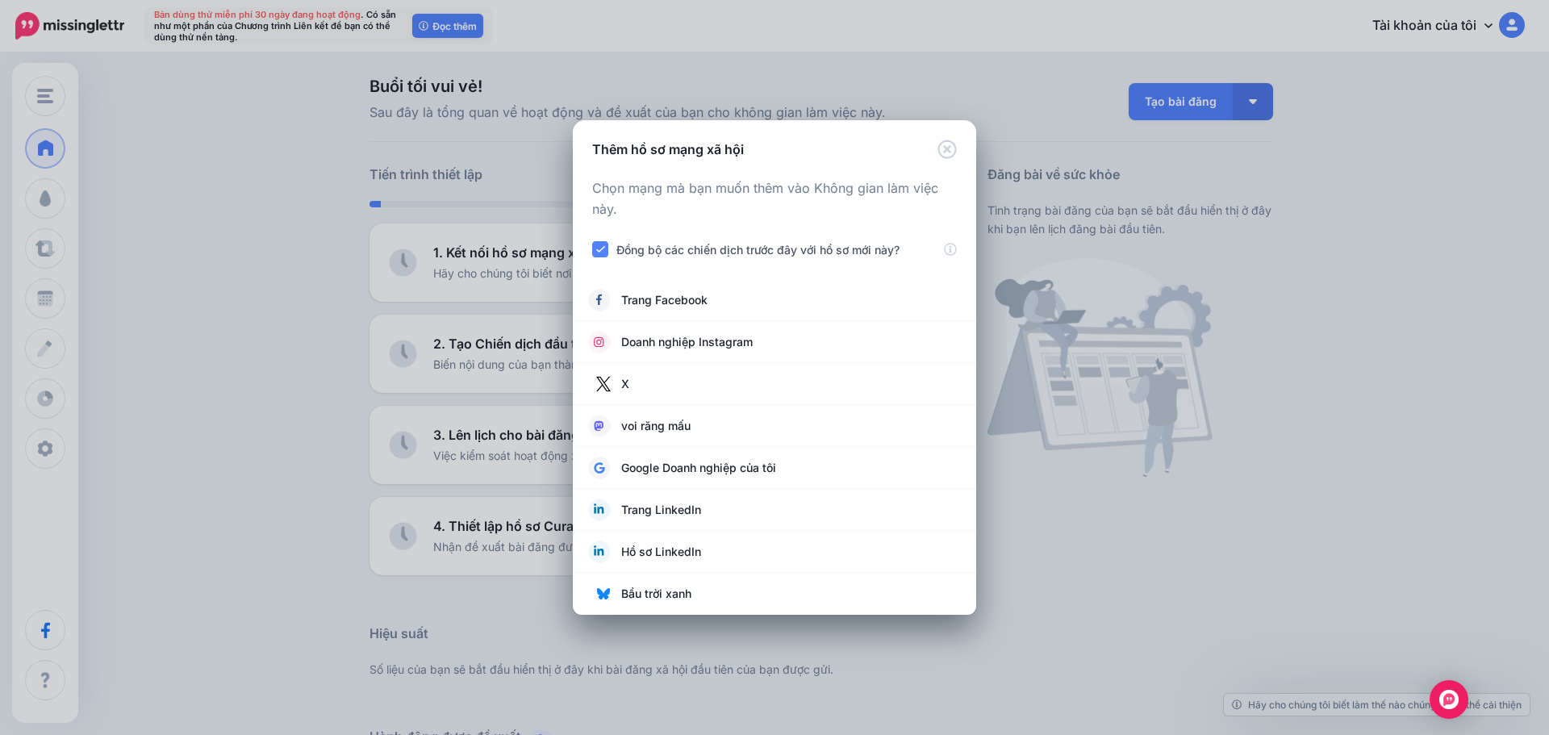
click at [1189, 553] on div "Thêm hồ sơ mạng xã hội Đang tải Chọn mạng mà bạn muốn thêm vào Không gian làm v…" at bounding box center [774, 367] width 1549 height 735
click at [950, 149] on icon "Đóng" at bounding box center [946, 149] width 19 height 19
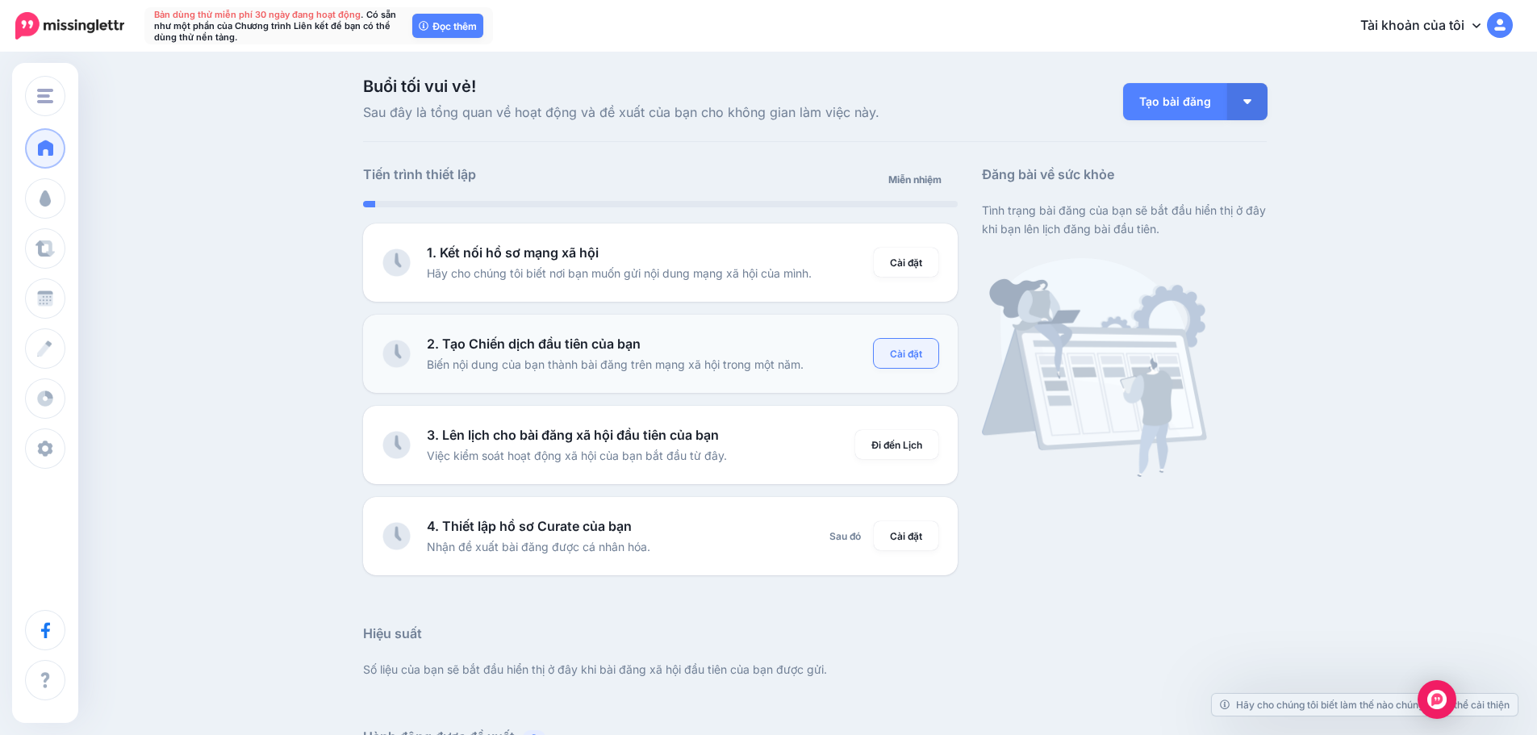
click at [906, 356] on font "Cài đặt" at bounding box center [906, 354] width 32 height 12
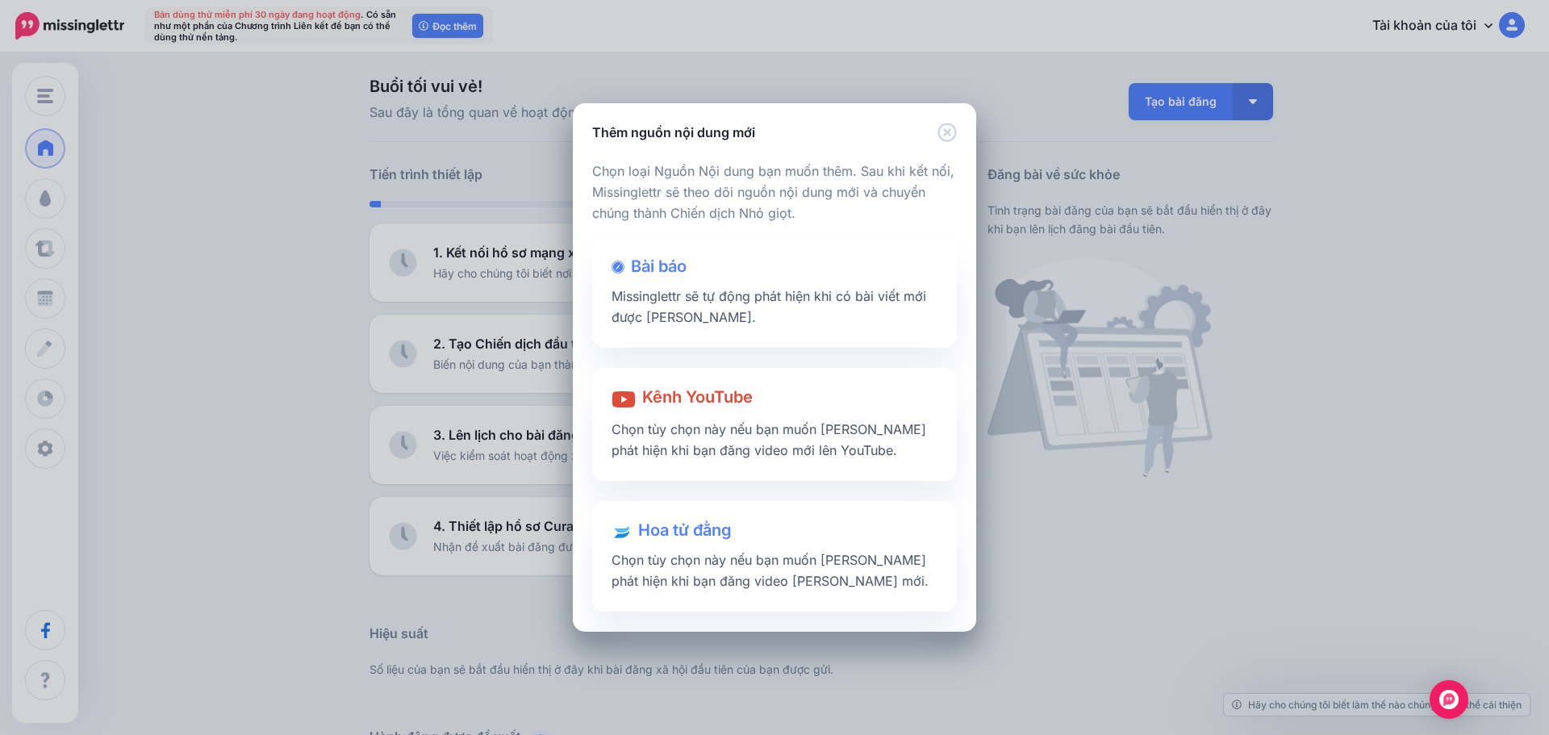
click at [1054, 531] on div "Thêm nguồn nội dung mới Đang tải Đang tải Chọn loại Nguồn Nội dung bạn muốn thê…" at bounding box center [774, 367] width 1549 height 735
click at [1053, 530] on div "Thêm nguồn nội dung mới Đang tải Đang tải Chọn loại Nguồn Nội dung bạn muốn thê…" at bounding box center [774, 367] width 1549 height 735
click at [949, 135] on icon "Đóng" at bounding box center [946, 132] width 19 height 19
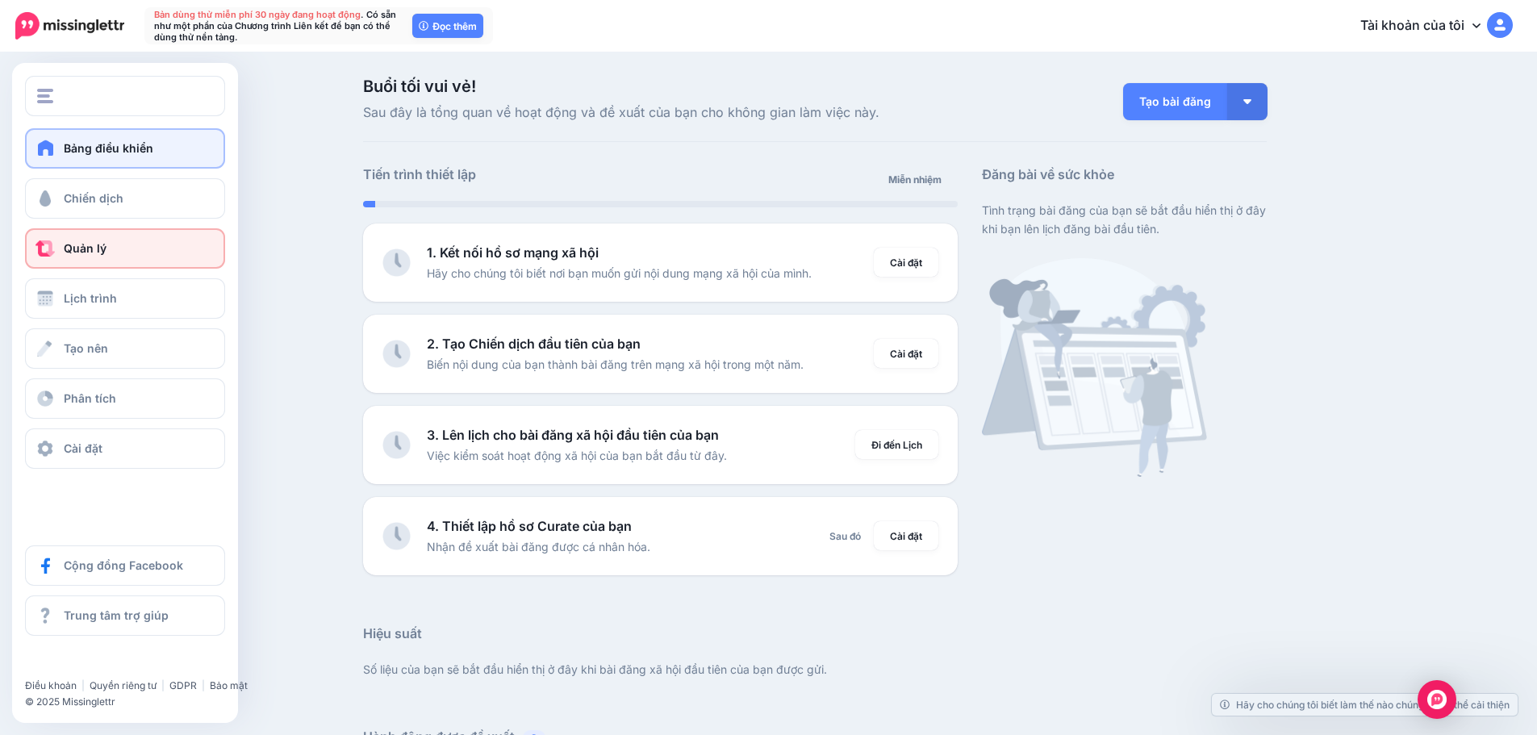
click at [80, 250] on font "Quản lý" at bounding box center [85, 248] width 43 height 14
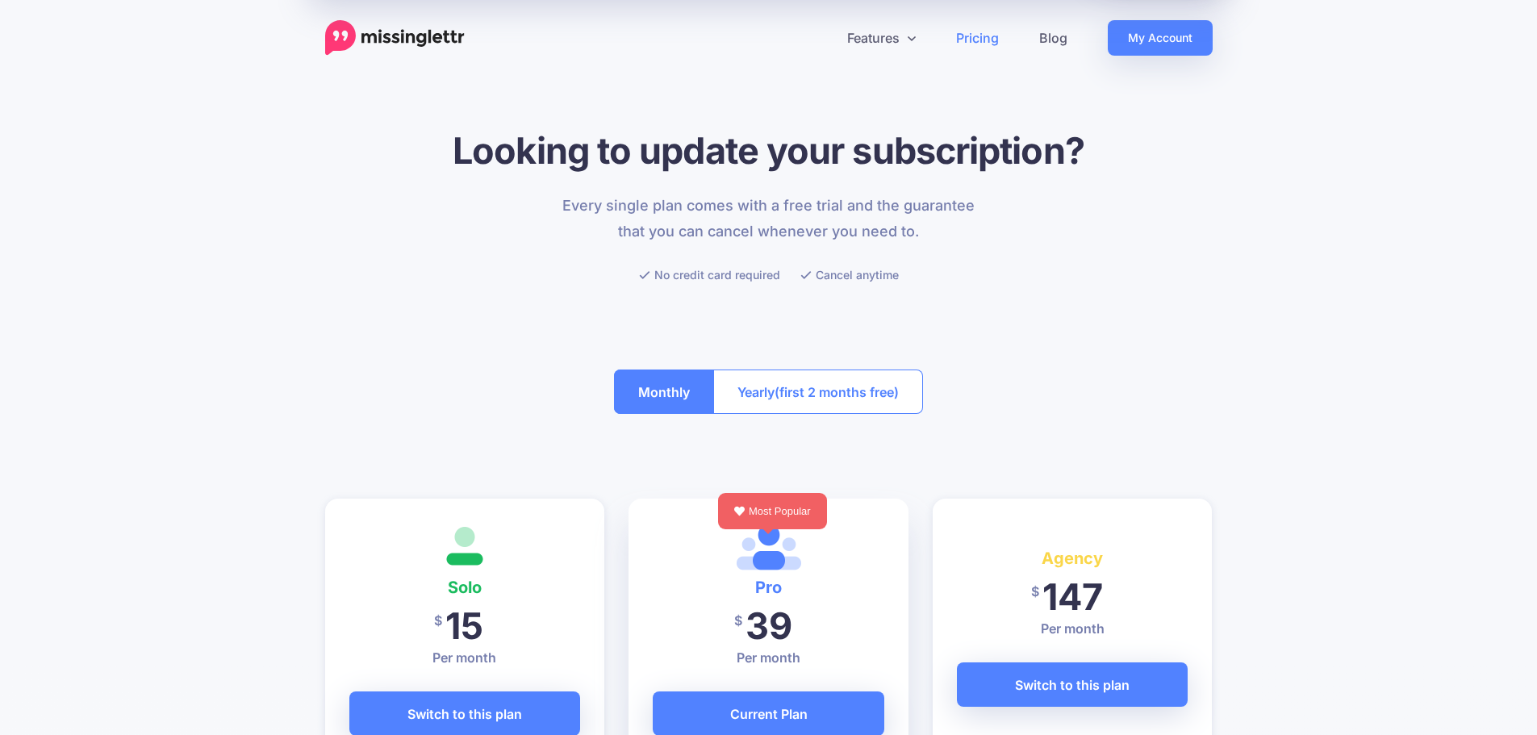
click at [422, 26] on img at bounding box center [395, 37] width 140 height 35
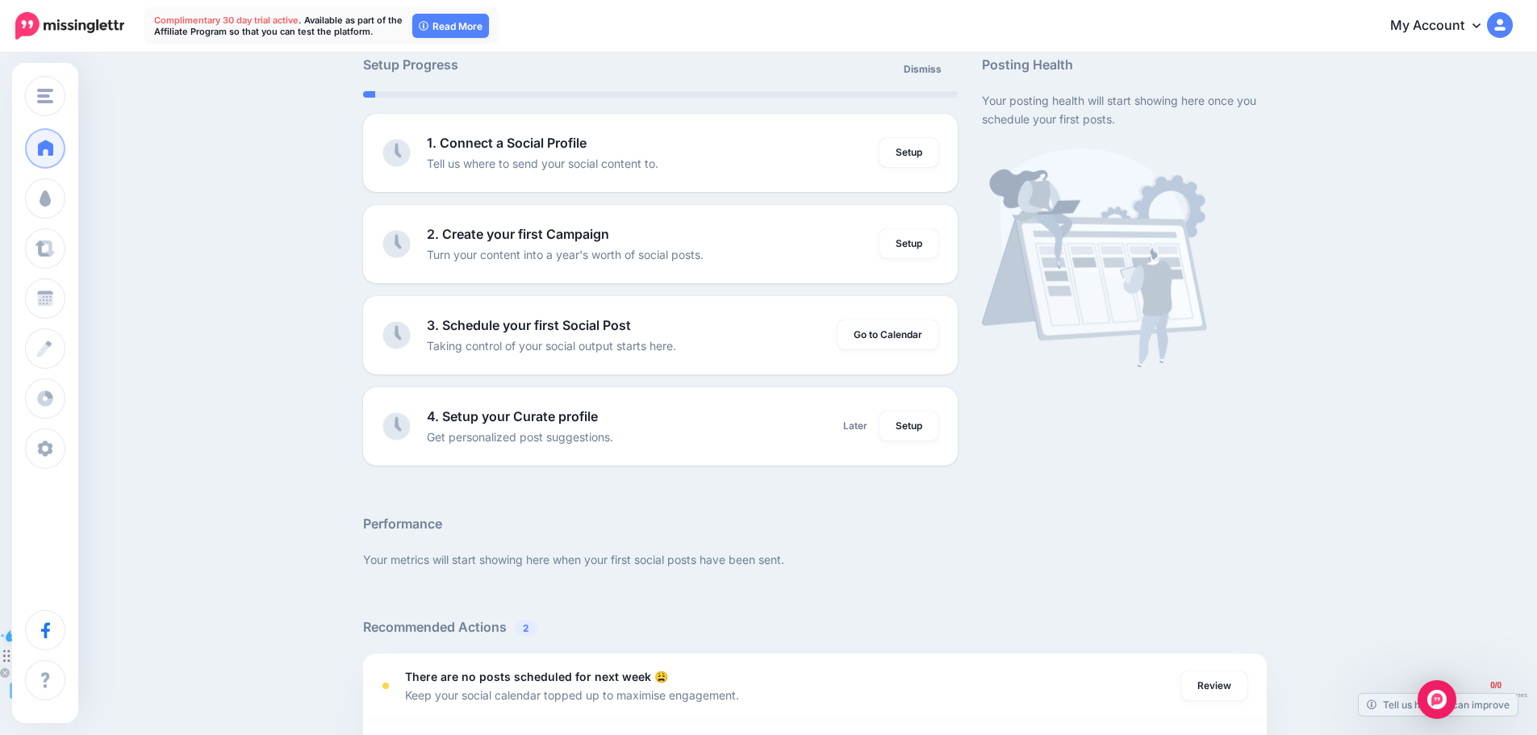
scroll to position [42, 0]
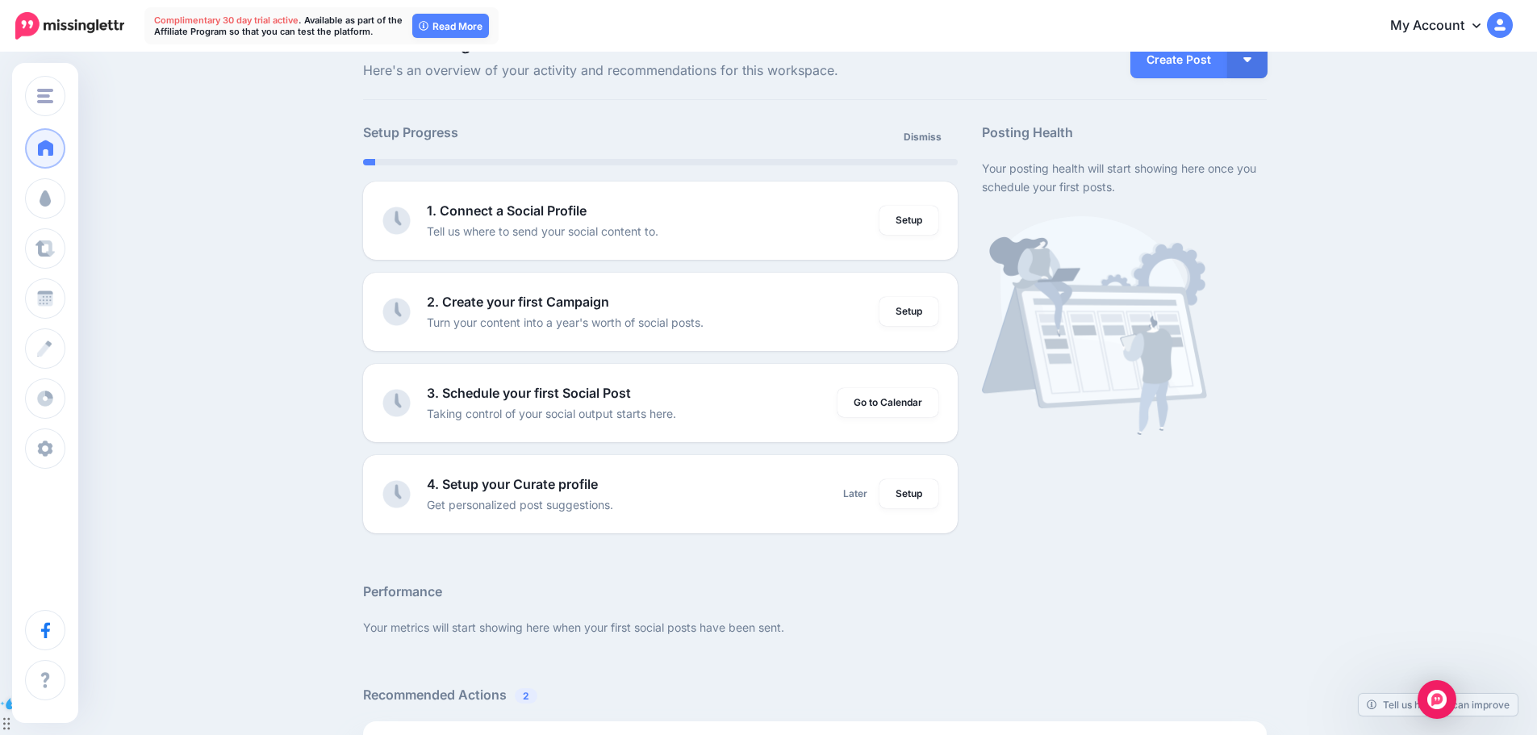
click at [991, 225] on img at bounding box center [1094, 325] width 225 height 219
